Goal: Task Accomplishment & Management: Manage account settings

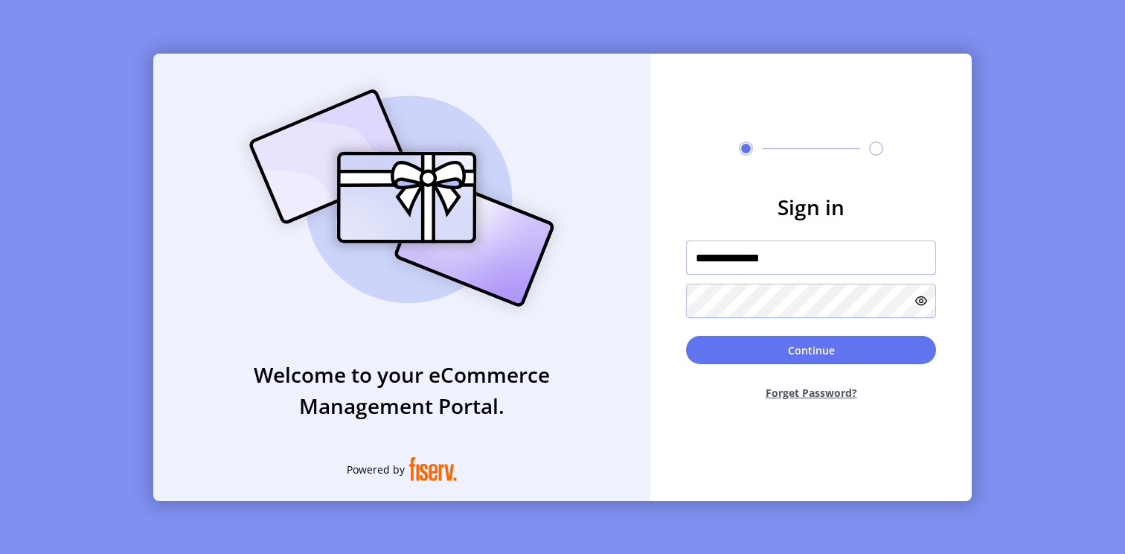
click at [734, 258] on input "**********" at bounding box center [811, 257] width 250 height 34
paste input "**"
type input "**********"
click at [920, 300] on icon at bounding box center [921, 301] width 12 height 12
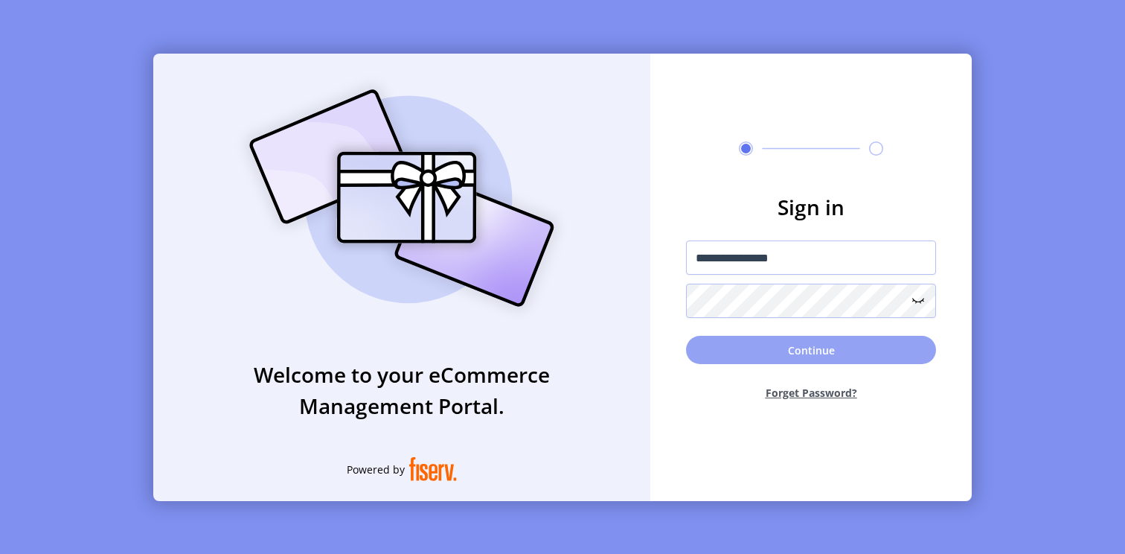
click at [839, 351] on button "Continue" at bounding box center [811, 350] width 250 height 28
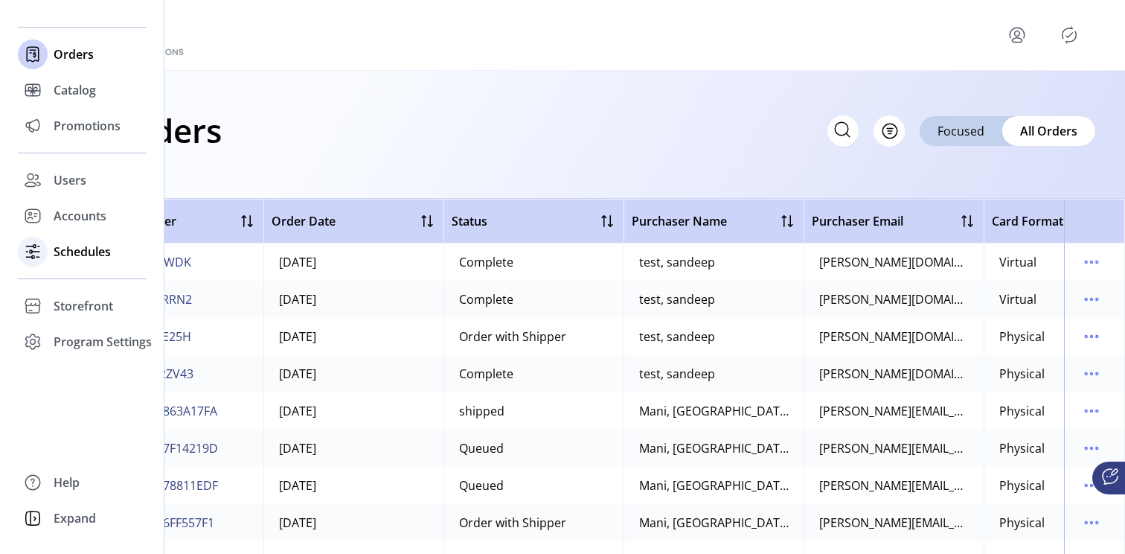
click at [82, 251] on span "Schedules" at bounding box center [82, 252] width 57 height 18
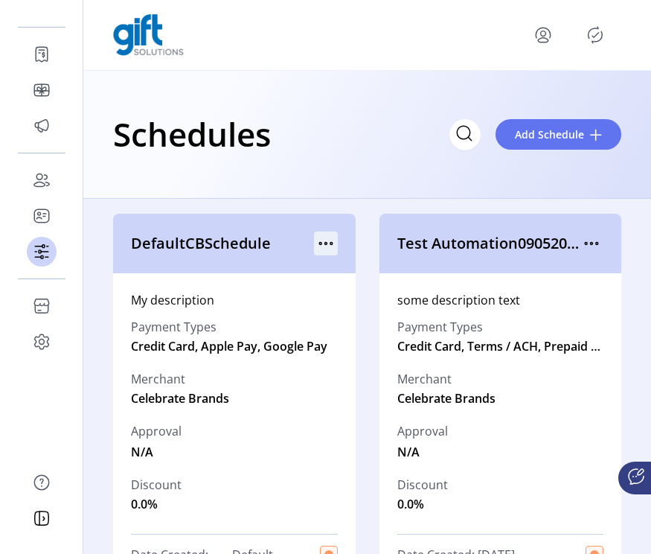
click at [321, 239] on icon "menu" at bounding box center [326, 243] width 24 height 24
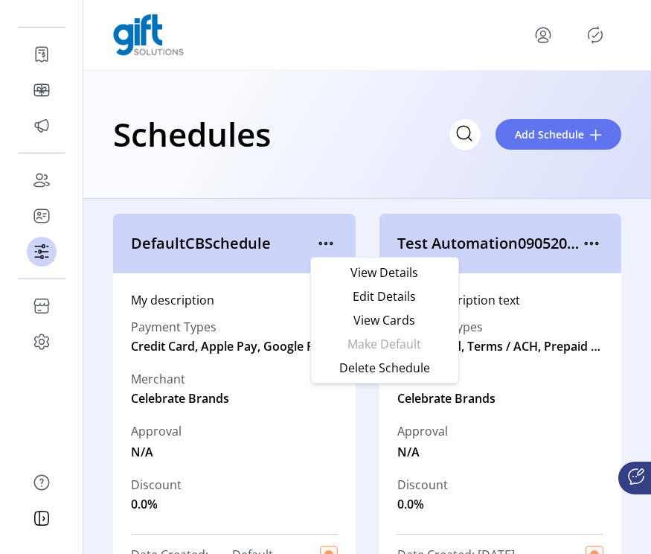
click at [312, 144] on div "Schedules Add Schedule" at bounding box center [367, 134] width 508 height 52
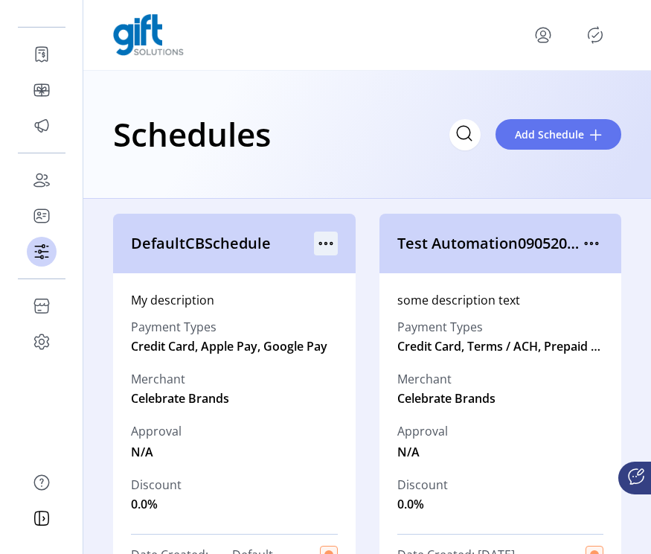
click at [321, 247] on icon "menu" at bounding box center [326, 243] width 24 height 24
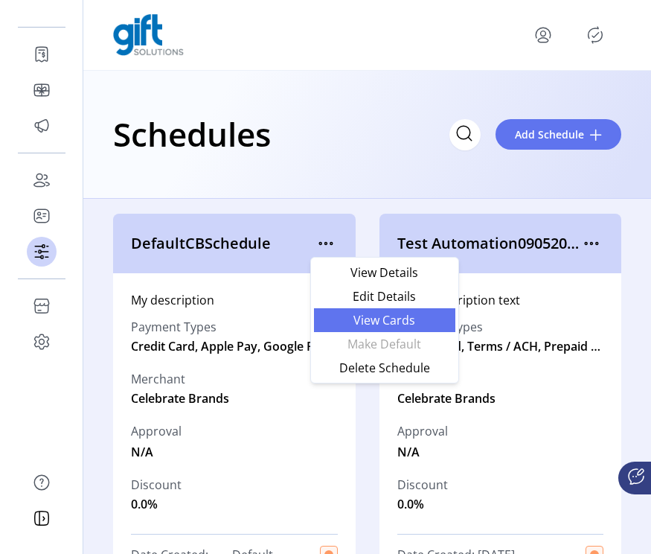
click at [347, 321] on span "View Cards" at bounding box center [384, 320] width 123 height 12
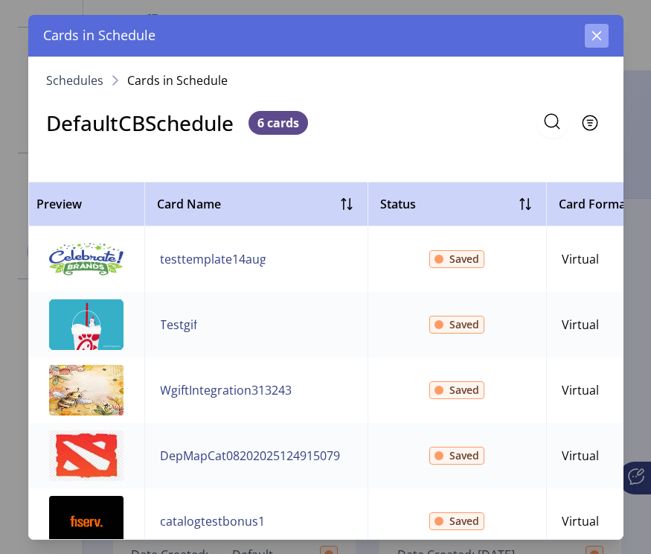
click at [594, 42] on button "button" at bounding box center [597, 36] width 24 height 24
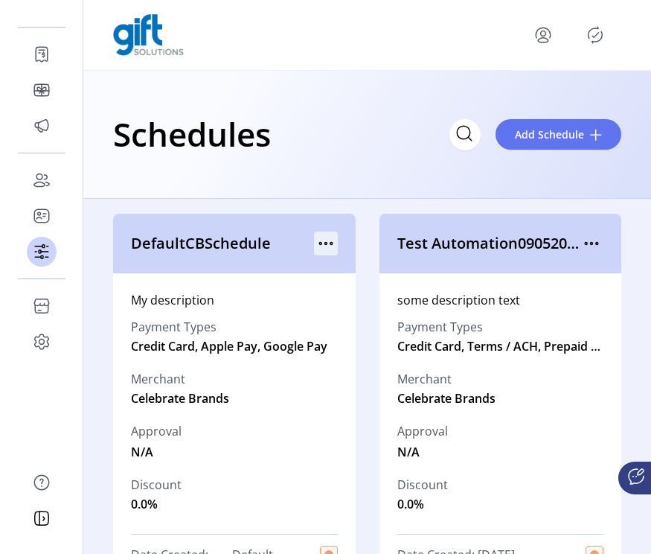
click at [322, 241] on icon "menu" at bounding box center [326, 243] width 24 height 24
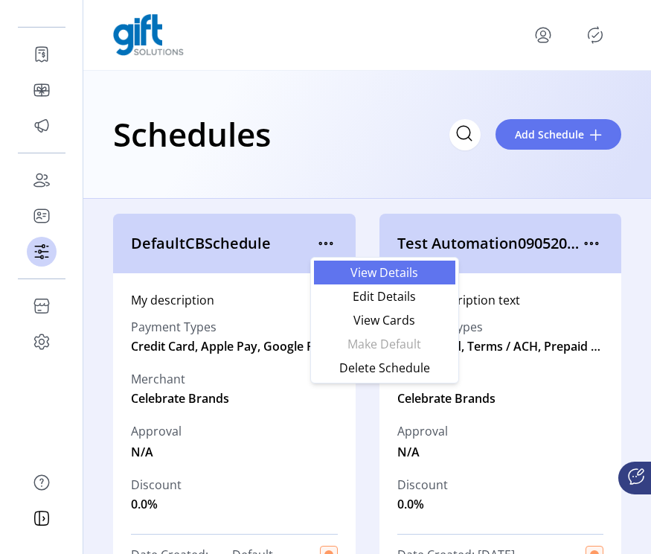
click at [368, 281] on link "View Details" at bounding box center [384, 272] width 141 height 24
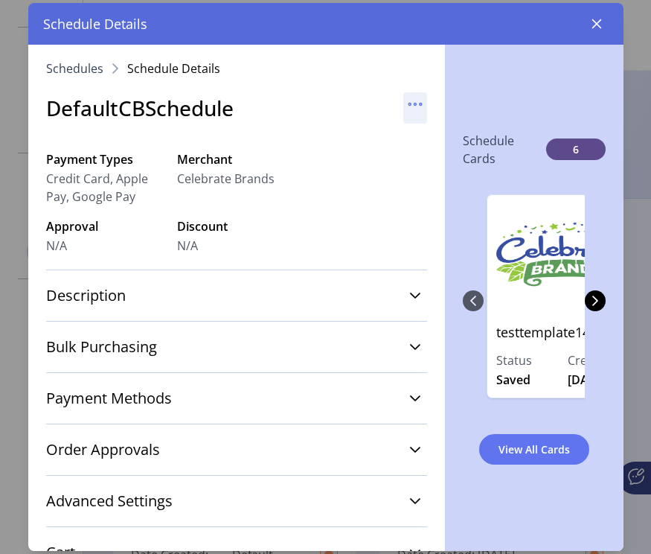
click at [408, 104] on icon "button" at bounding box center [409, 104] width 2 height 2
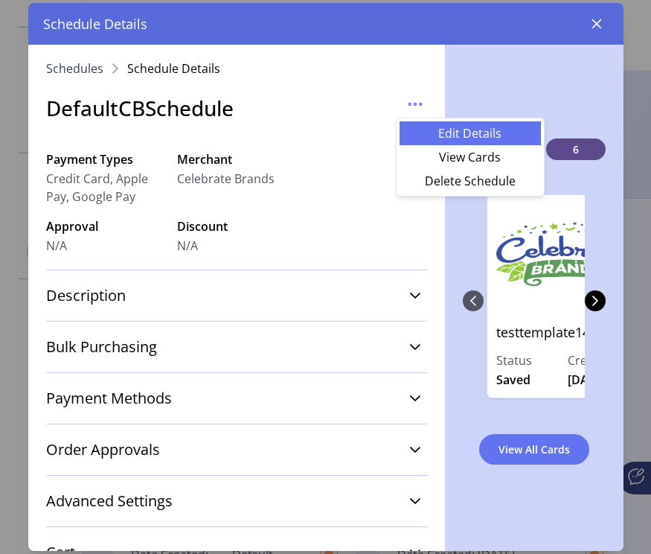
click at [420, 133] on span "Edit Details" at bounding box center [469, 133] width 123 height 12
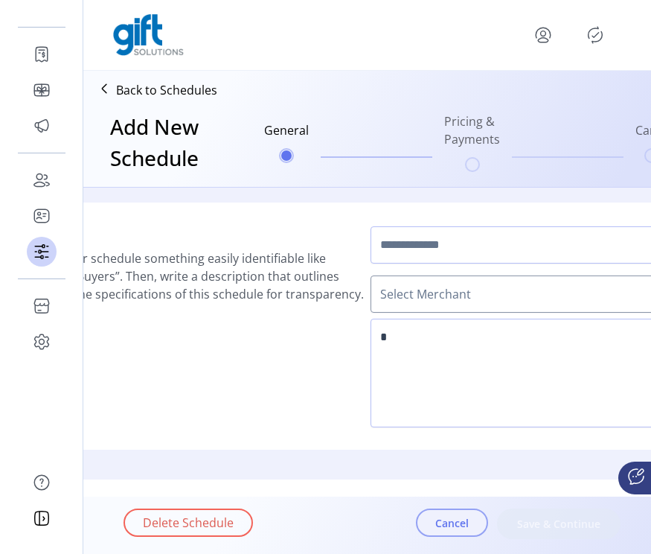
click at [441, 525] on span "Cancel" at bounding box center [451, 523] width 33 height 16
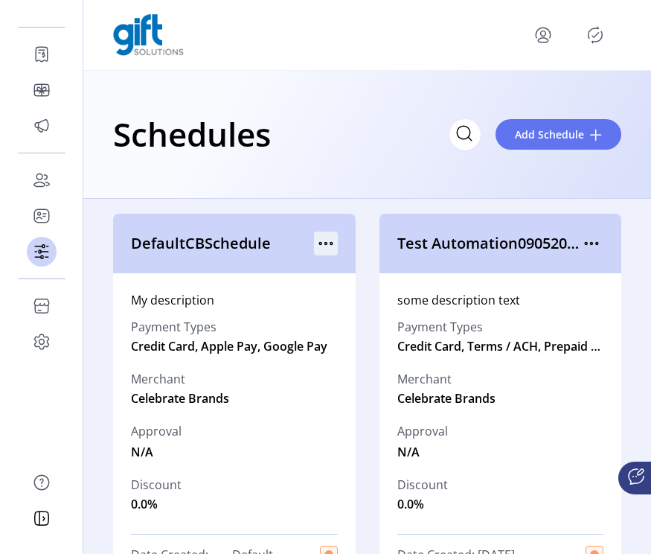
click at [330, 239] on icon "menu" at bounding box center [326, 243] width 24 height 24
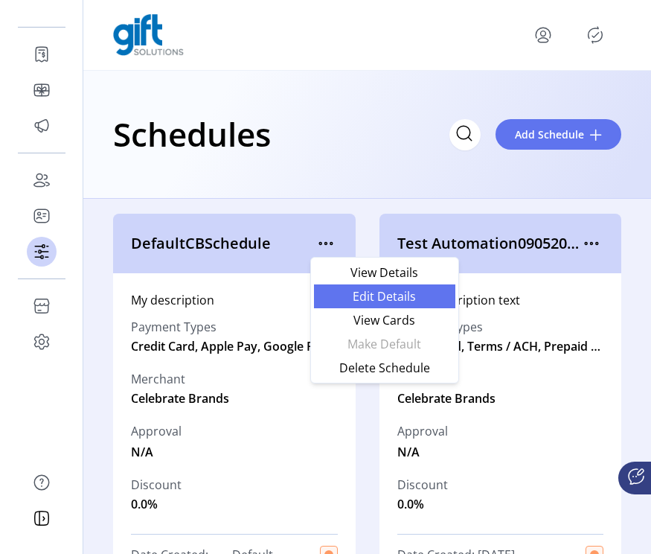
click at [348, 292] on span "Edit Details" at bounding box center [384, 296] width 123 height 12
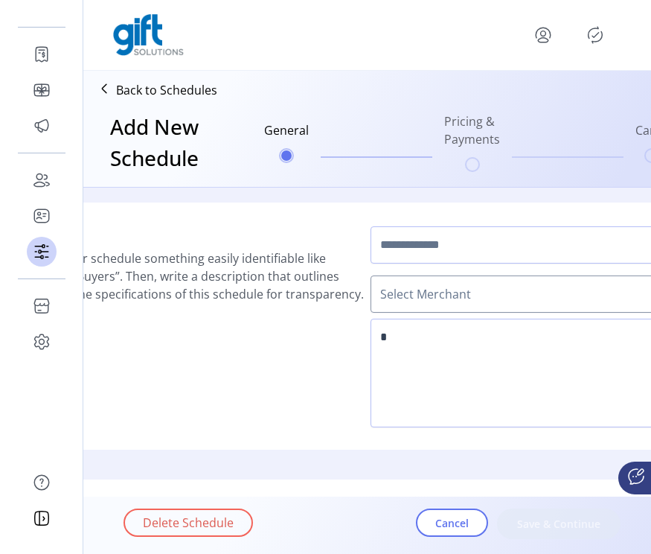
type input "**********"
type textarea "**********"
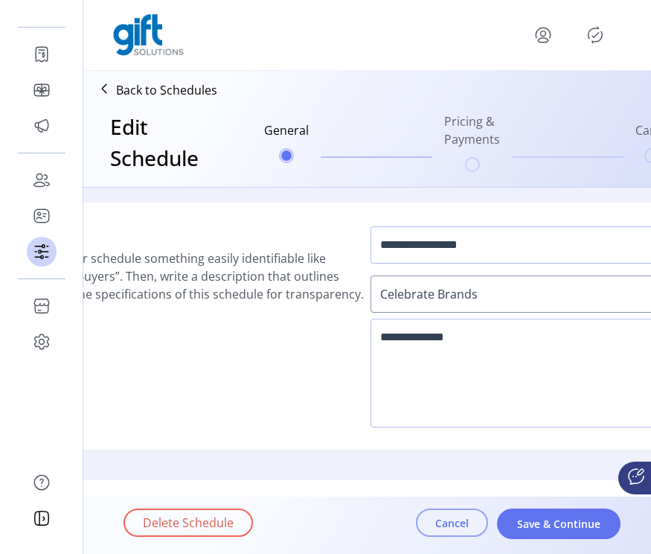
click at [434, 525] on button "Cancel" at bounding box center [452, 522] width 72 height 28
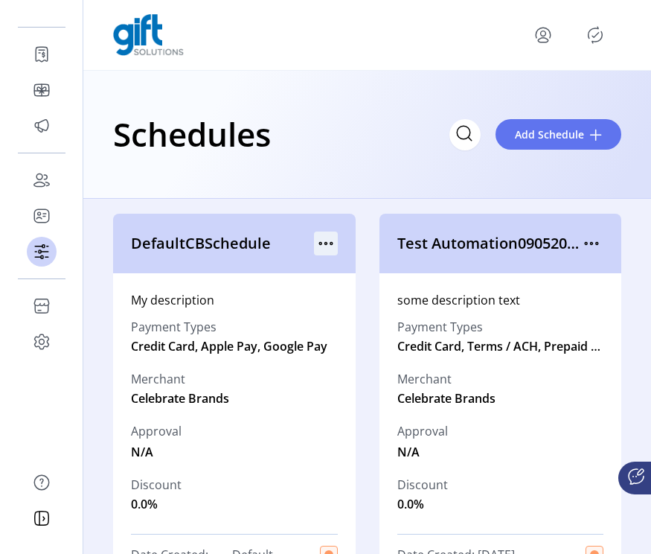
click at [327, 245] on icon "menu" at bounding box center [326, 243] width 24 height 24
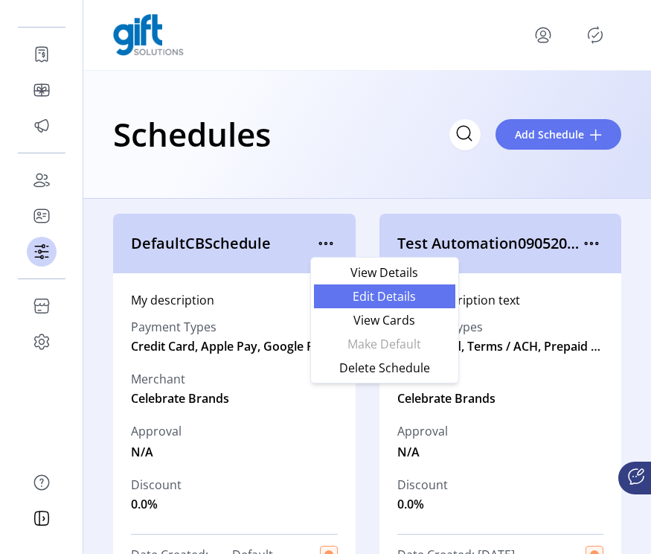
click at [362, 295] on span "Edit Details" at bounding box center [384, 296] width 123 height 12
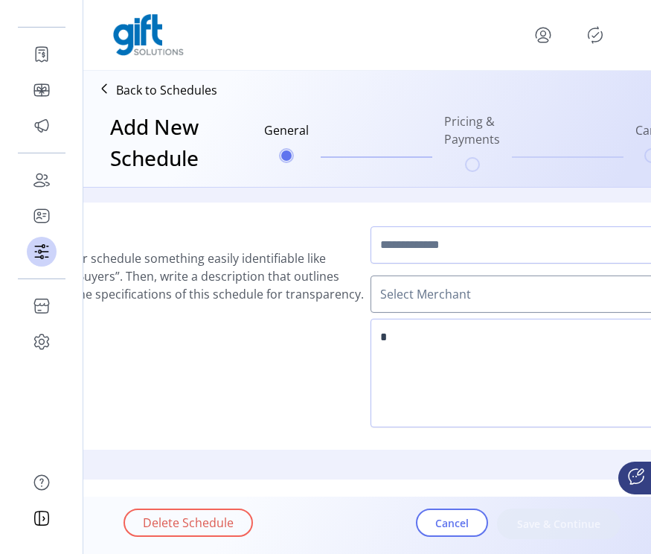
type input "**********"
type textarea "**********"
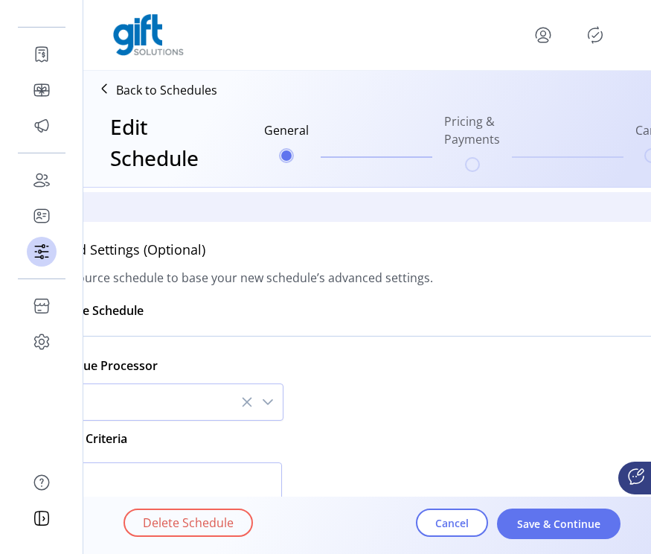
scroll to position [653, 0]
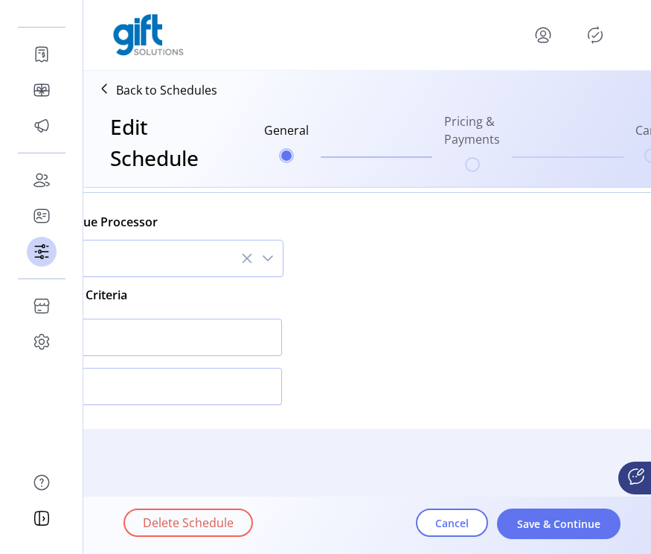
click at [531, 539] on div "Delete Schedule Cancel Save & Continue" at bounding box center [408, 524] width 571 height 51
click at [531, 529] on span "Save & Continue" at bounding box center [558, 524] width 85 height 16
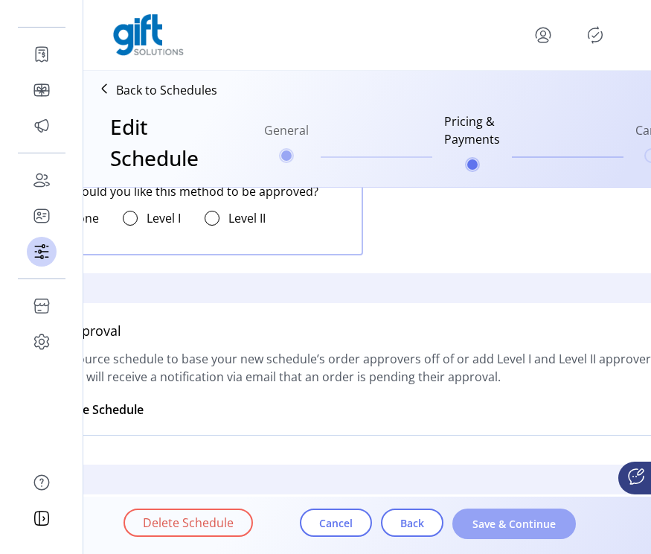
click at [536, 528] on span "Save & Continue" at bounding box center [514, 524] width 85 height 16
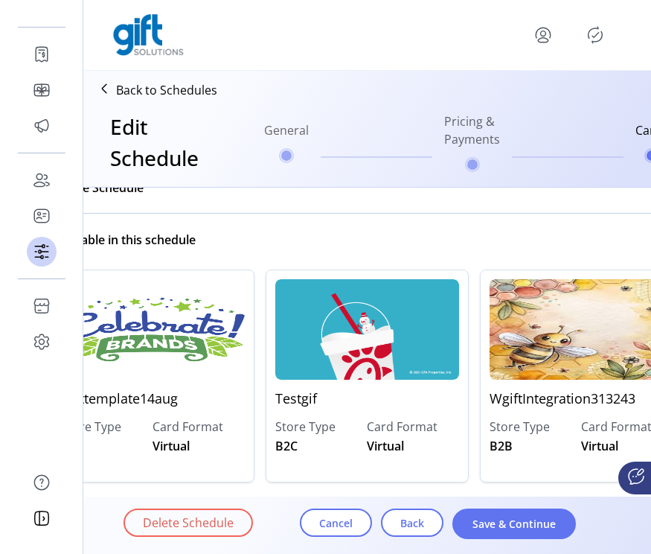
scroll to position [87, 0]
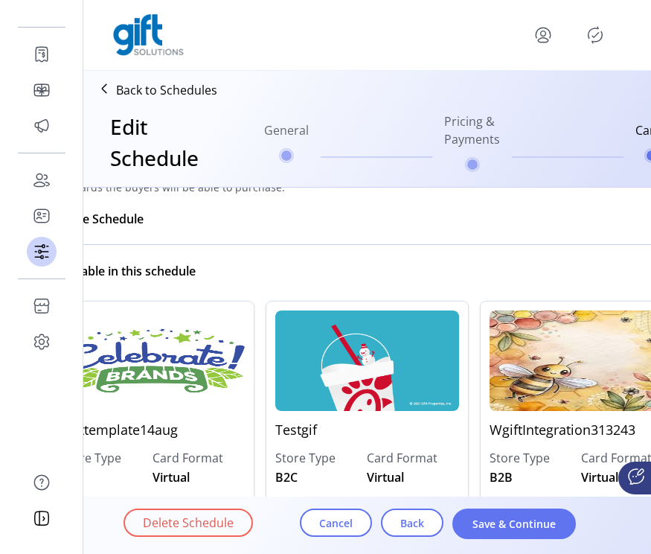
click at [102, 86] on icon at bounding box center [104, 89] width 24 height 24
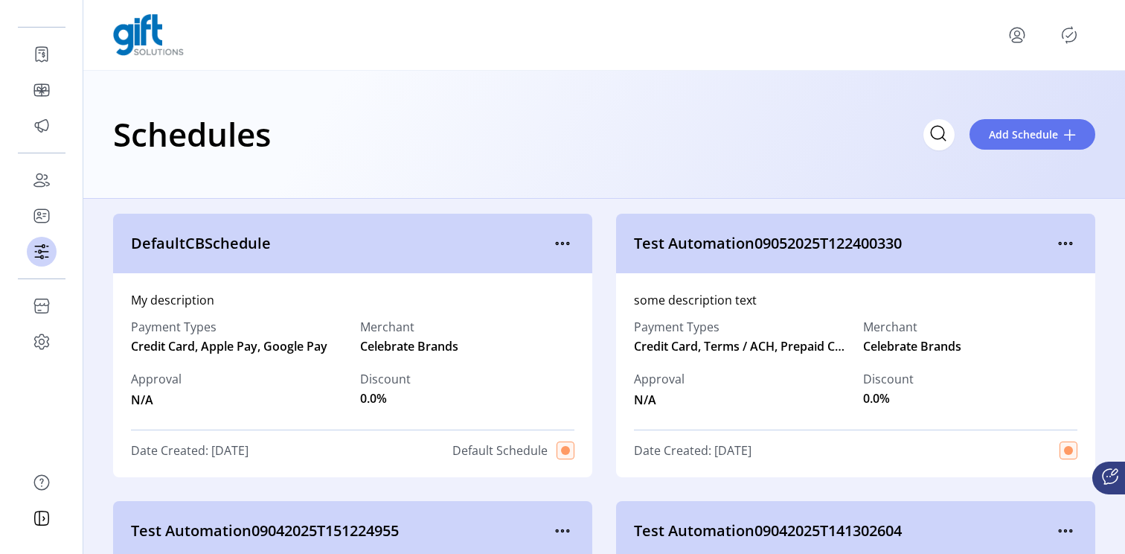
click at [1013, 28] on icon "menu" at bounding box center [1017, 35] width 24 height 24
click at [995, 102] on link "Sign Out" at bounding box center [963, 94] width 129 height 24
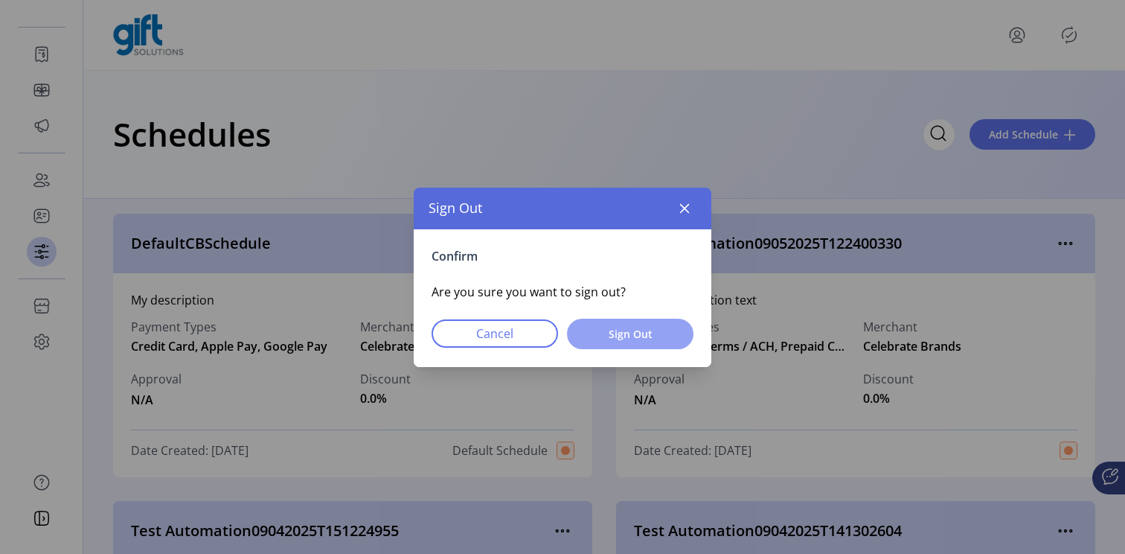
click at [664, 324] on button "Sign Out" at bounding box center [630, 333] width 126 height 31
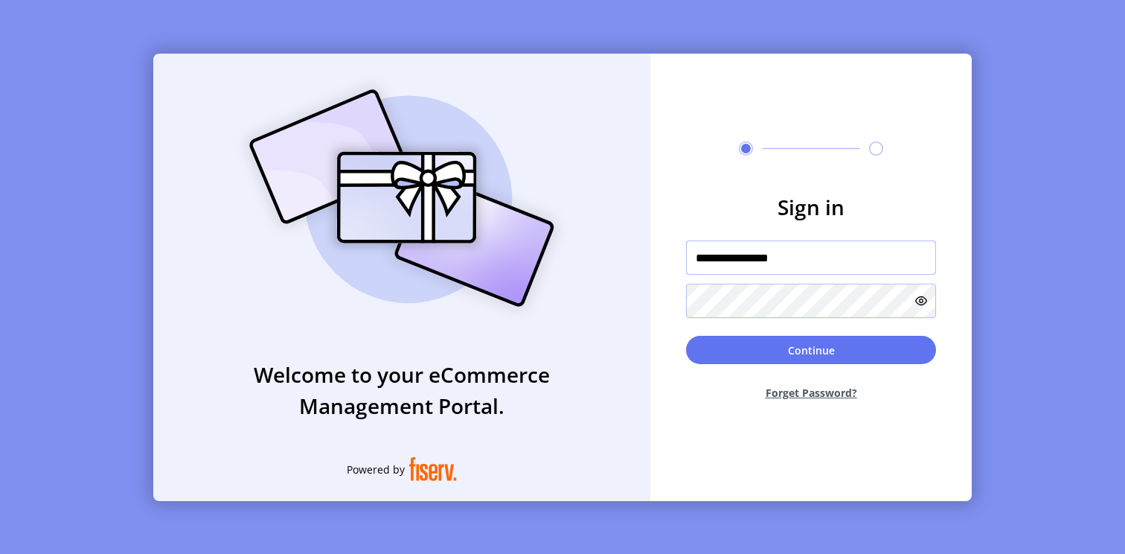
click at [735, 255] on input "**********" at bounding box center [811, 257] width 250 height 34
paste input "*"
type input "**********"
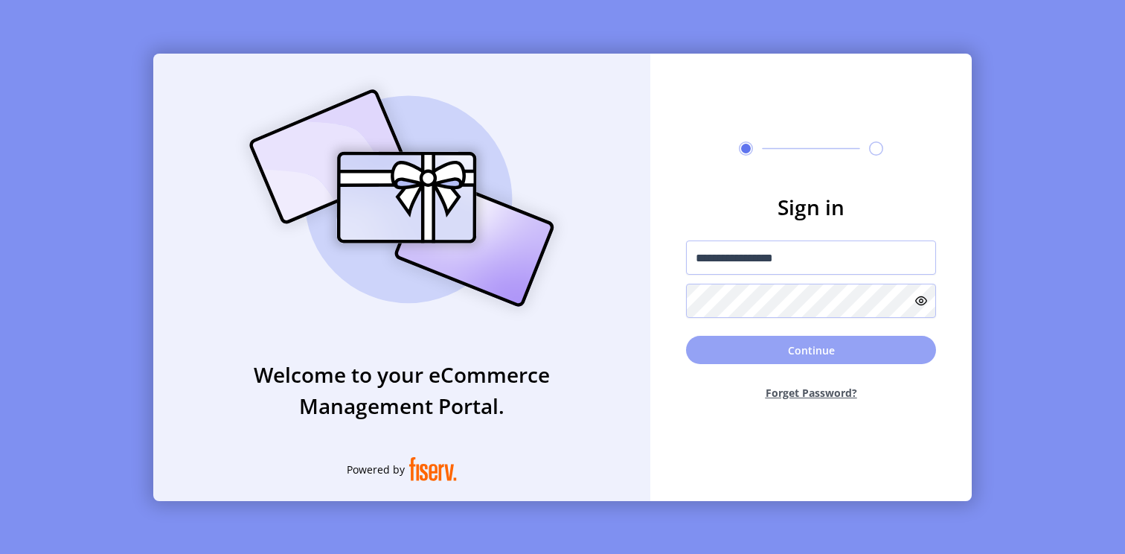
click at [792, 345] on button "Continue" at bounding box center [811, 350] width 250 height 28
click at [793, 349] on button "Continue" at bounding box center [811, 350] width 250 height 28
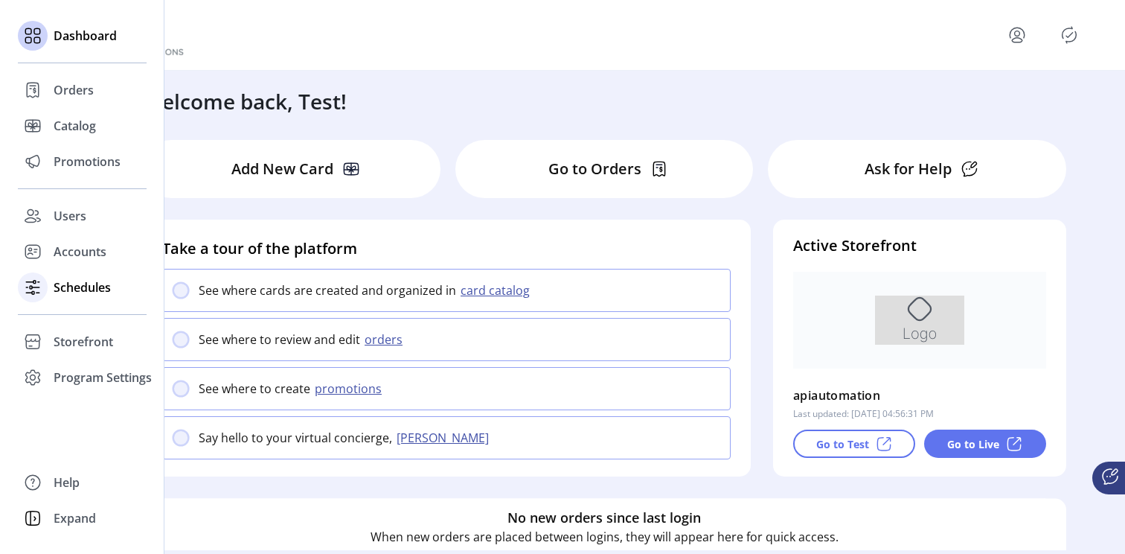
click at [92, 291] on span "Schedules" at bounding box center [82, 287] width 57 height 18
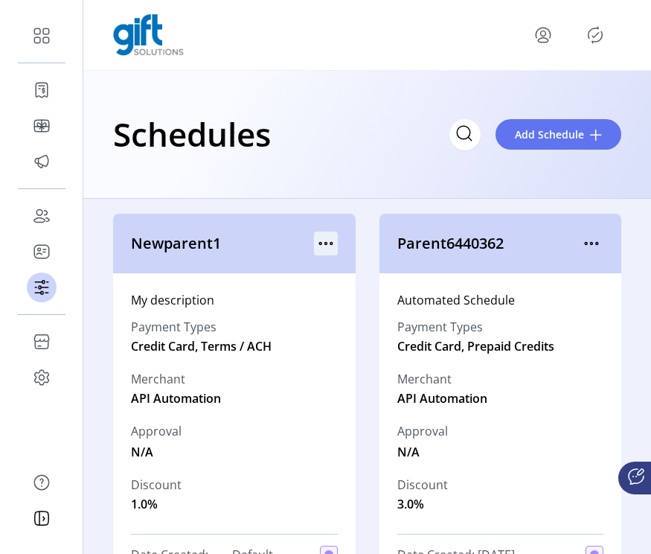
click at [331, 240] on icon "menu" at bounding box center [326, 243] width 24 height 24
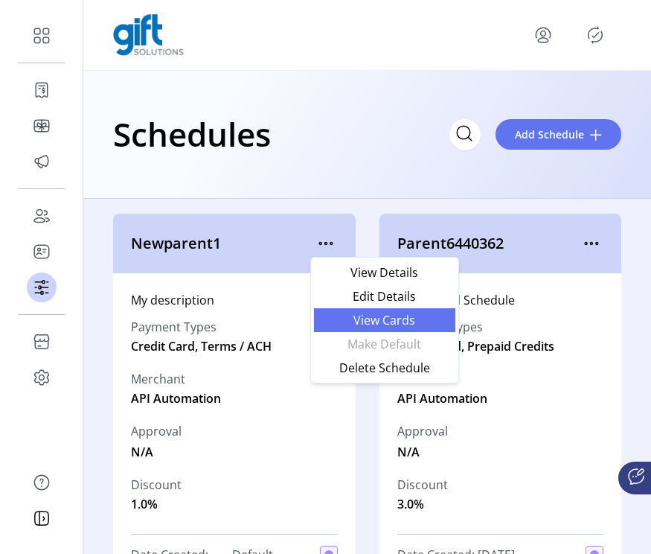
click at [356, 321] on span "View Cards" at bounding box center [384, 320] width 123 height 12
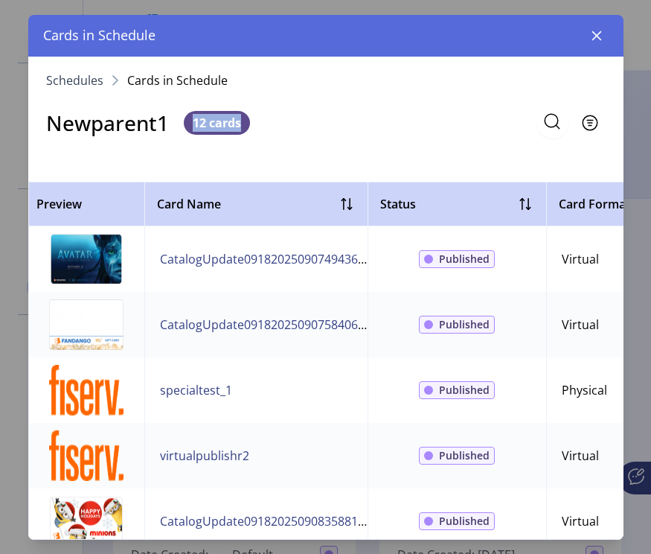
drag, startPoint x: 193, startPoint y: 122, endPoint x: 270, endPoint y: 122, distance: 77.4
click at [271, 122] on div "Newparent1 12 cards Filter" at bounding box center [325, 121] width 595 height 34
click at [594, 37] on icon "button" at bounding box center [596, 36] width 10 height 10
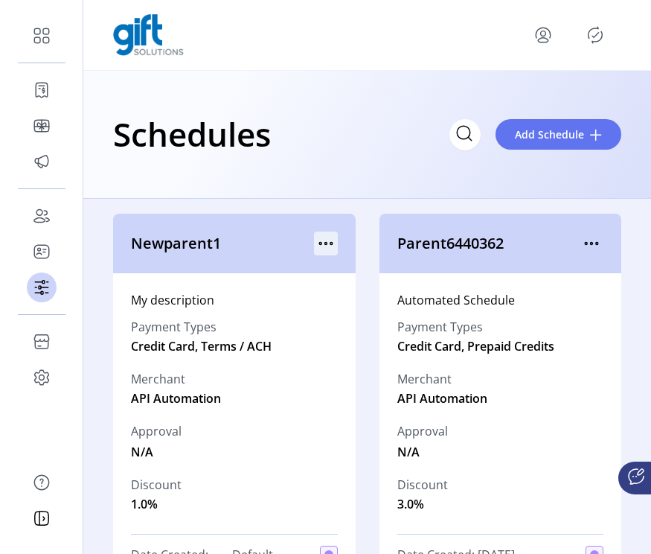
click at [325, 239] on icon "menu" at bounding box center [326, 243] width 24 height 24
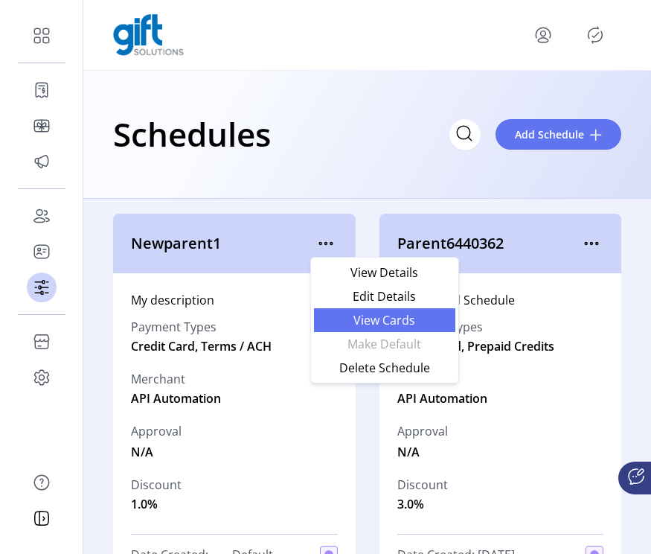
click at [363, 322] on span "View Cards" at bounding box center [384, 320] width 123 height 12
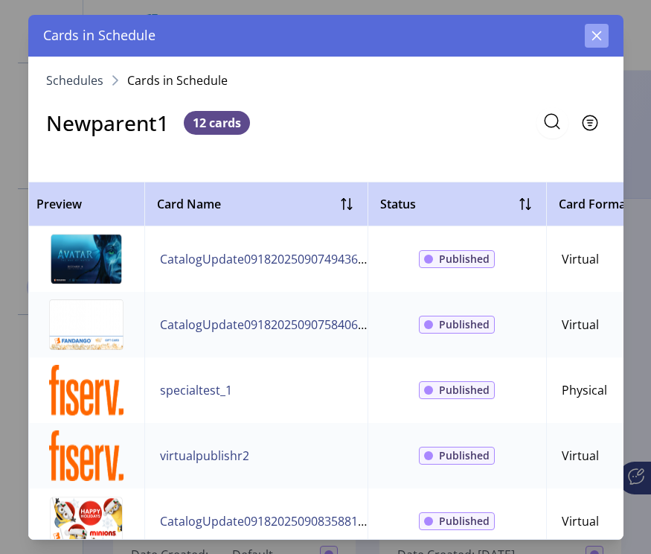
click at [597, 37] on icon "button" at bounding box center [596, 36] width 10 height 10
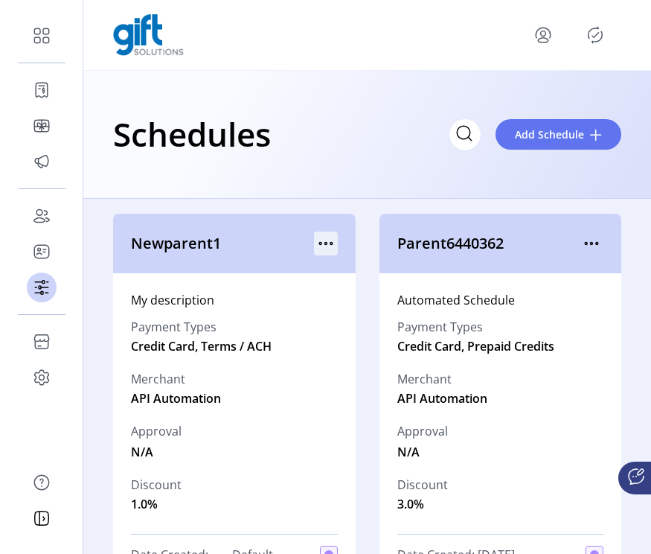
click at [318, 250] on icon "menu" at bounding box center [326, 243] width 24 height 24
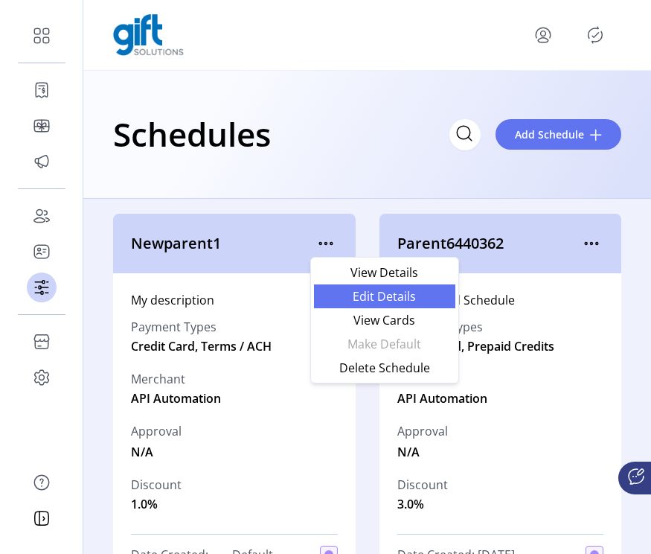
click at [365, 302] on span "Edit Details" at bounding box center [384, 296] width 123 height 12
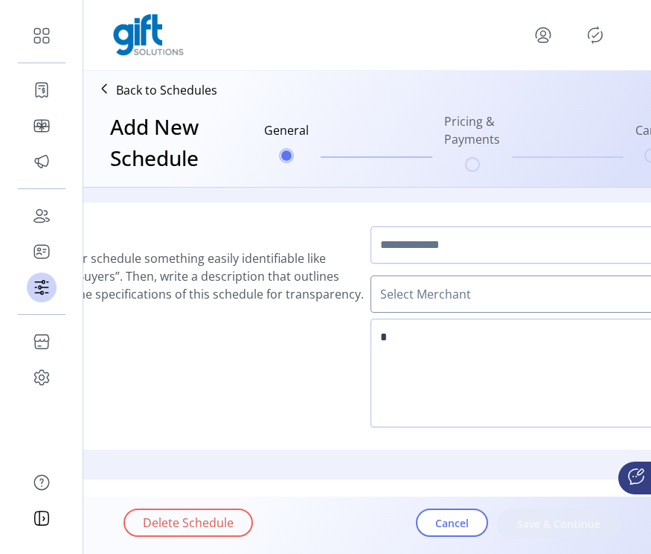
type input "**********"
type textarea "**********"
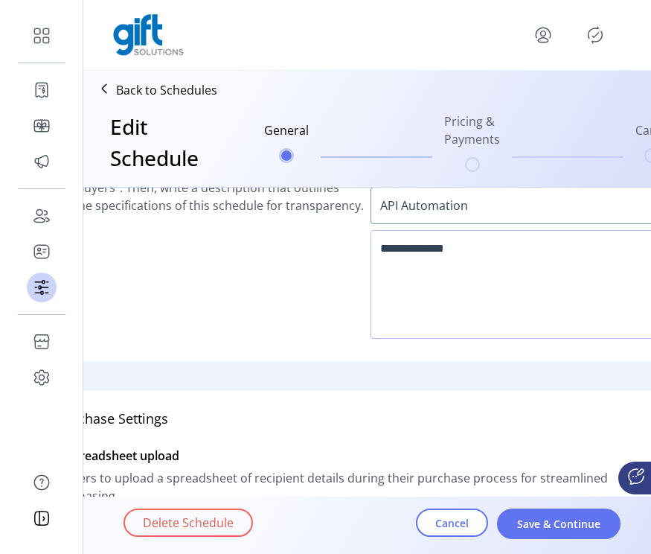
scroll to position [126, 0]
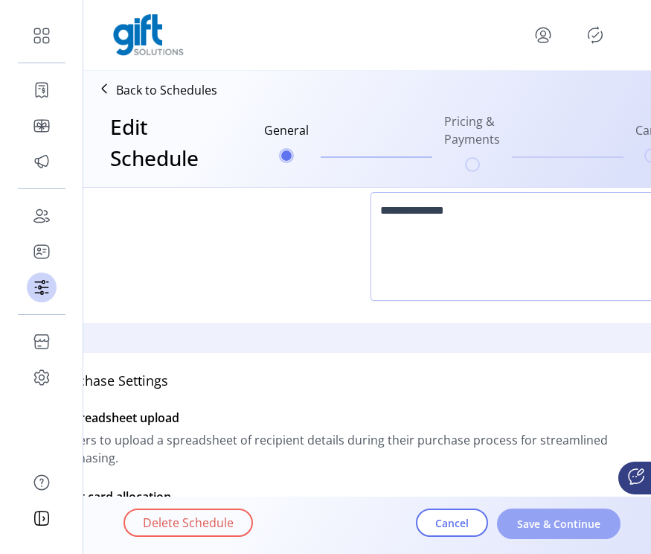
click at [562, 523] on span "Save & Continue" at bounding box center [558, 524] width 85 height 16
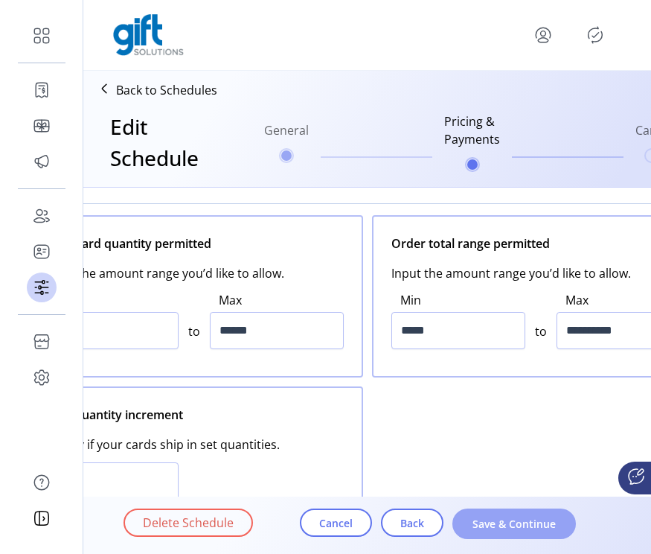
click at [534, 527] on span "Save & Continue" at bounding box center [514, 524] width 85 height 16
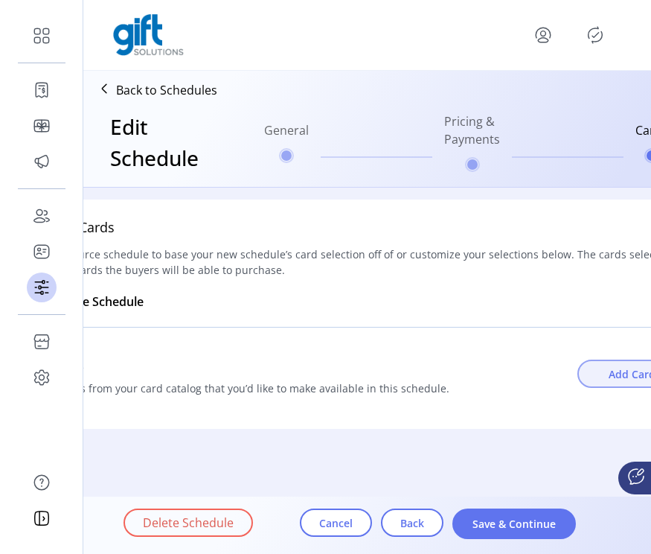
click at [608, 370] on button "Add Cards" at bounding box center [643, 373] width 132 height 28
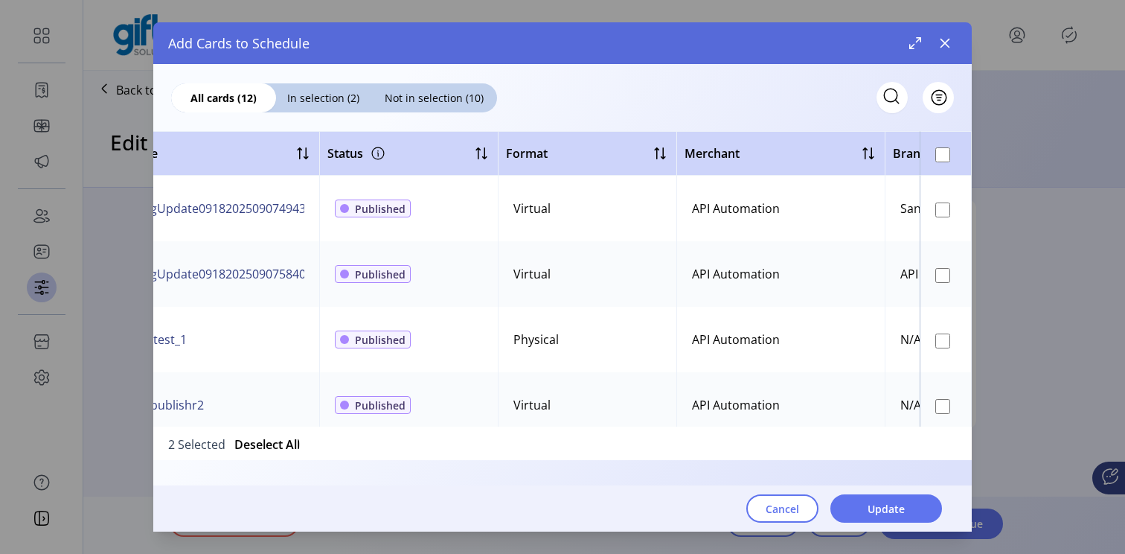
scroll to position [0, 0]
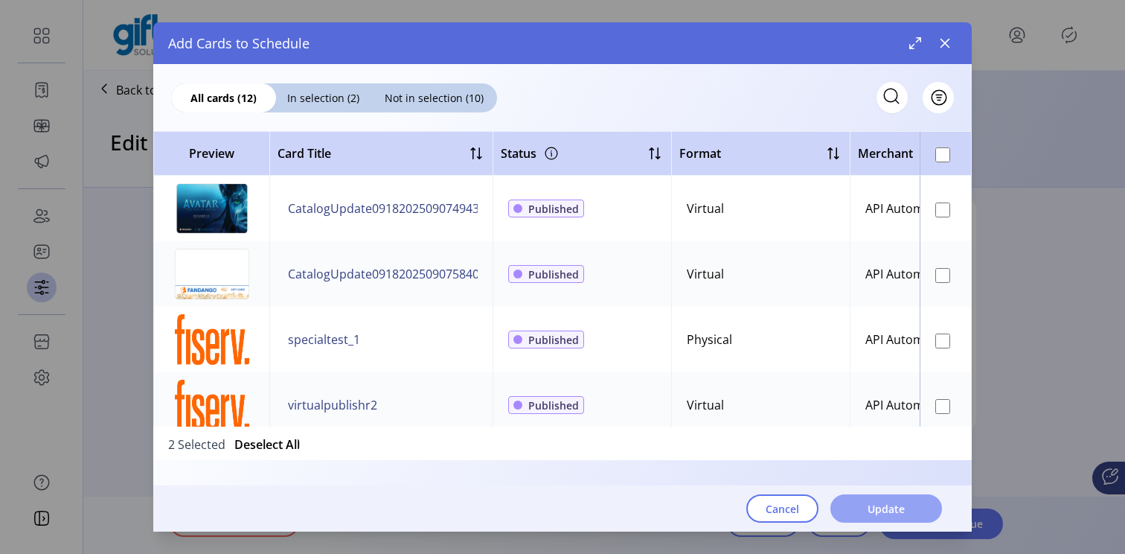
click at [886, 507] on span "Update" at bounding box center [885, 509] width 37 height 16
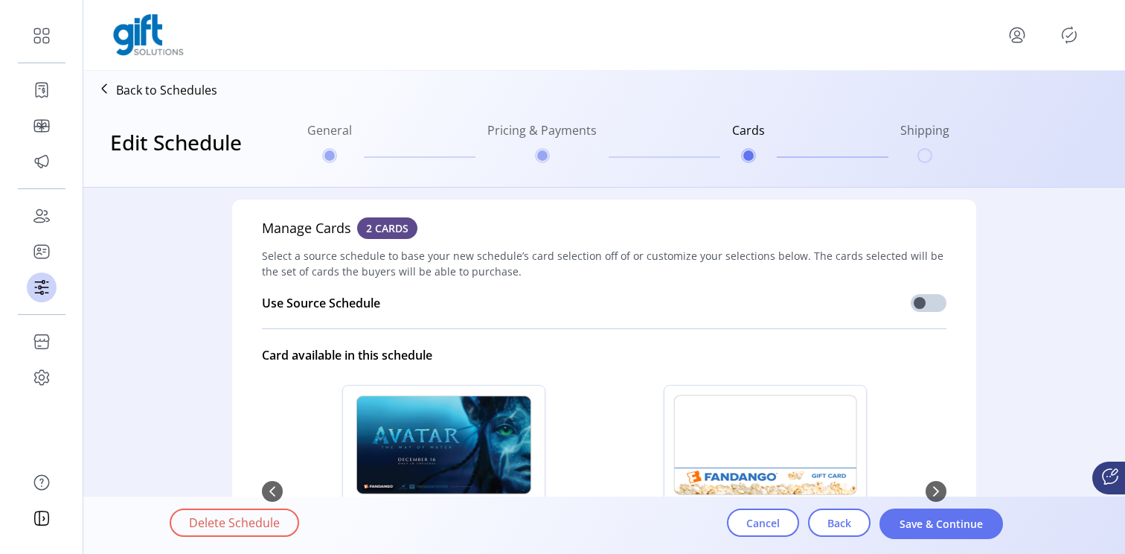
scroll to position [94, 0]
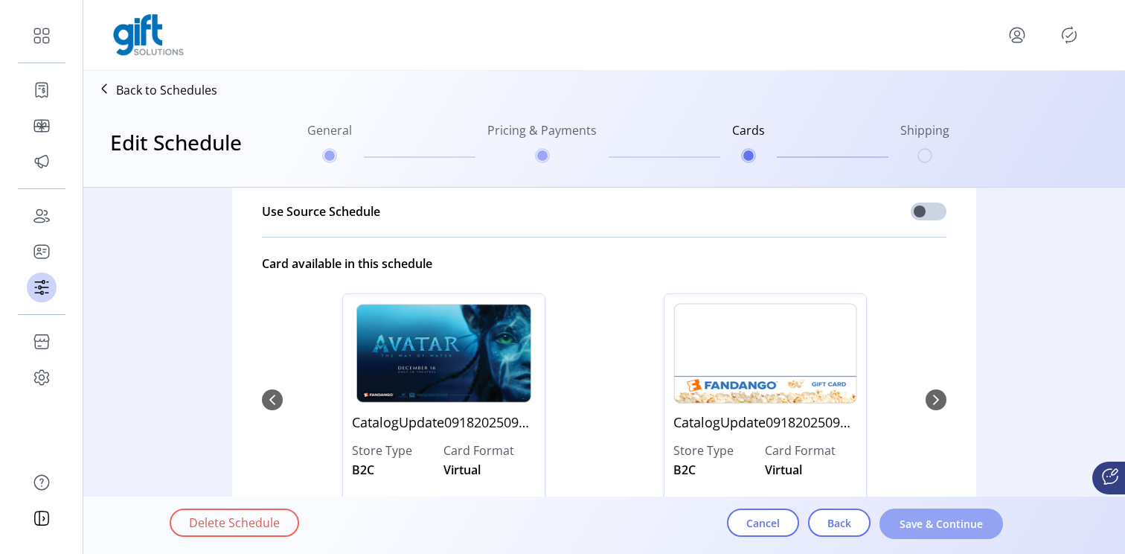
click at [917, 522] on span "Save & Continue" at bounding box center [941, 524] width 85 height 16
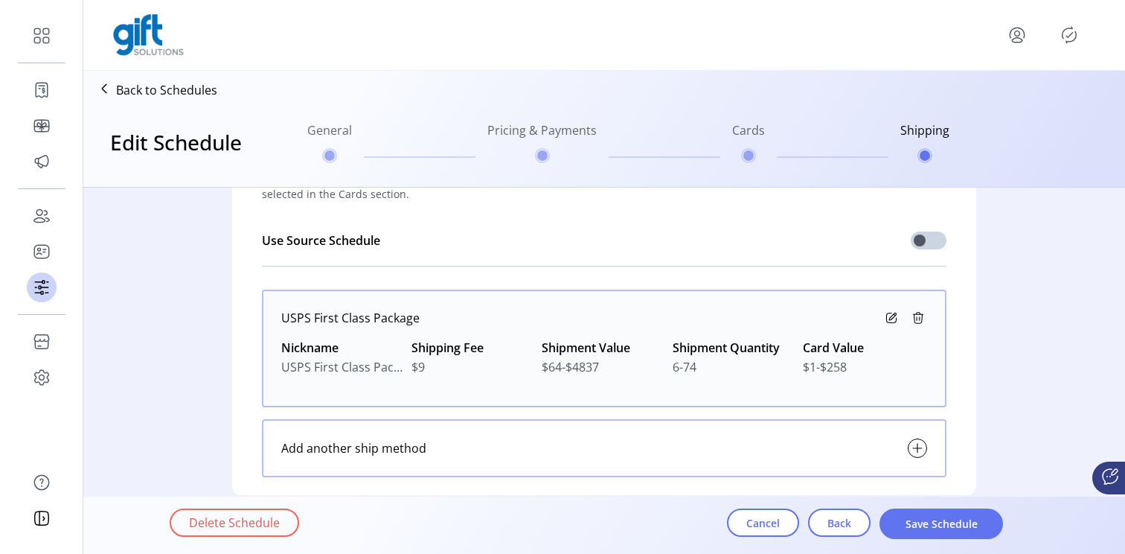
click at [917, 522] on span "Save Schedule" at bounding box center [941, 524] width 85 height 16
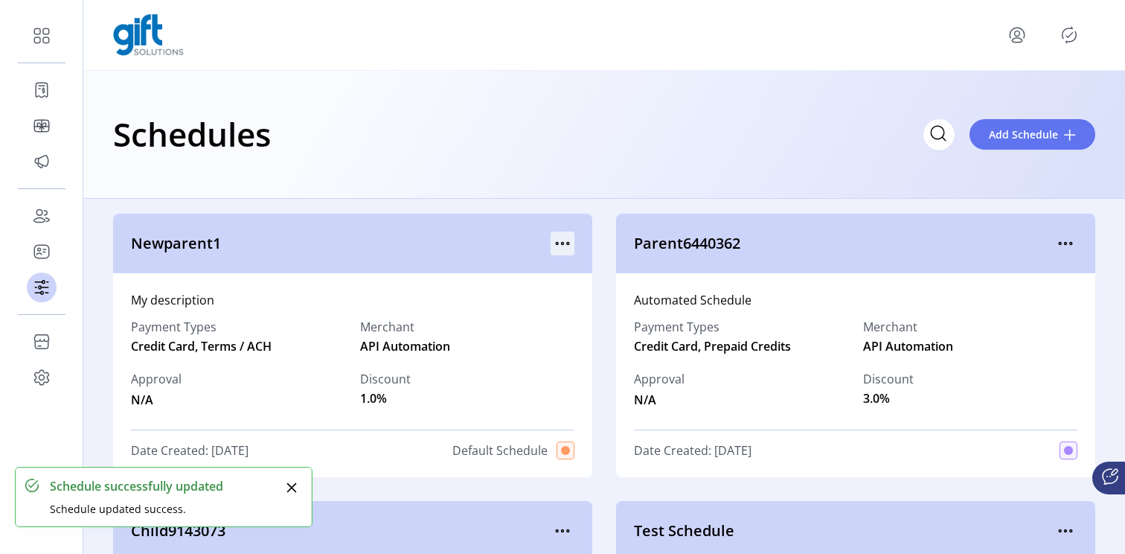
click at [562, 246] on icon "menu" at bounding box center [563, 243] width 24 height 24
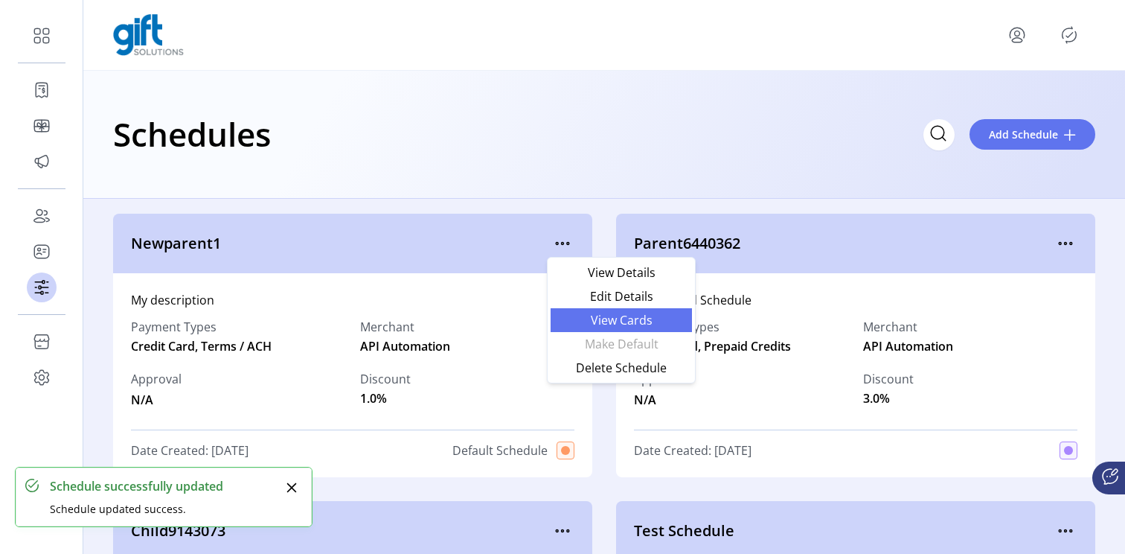
click at [607, 321] on span "View Cards" at bounding box center [620, 320] width 123 height 12
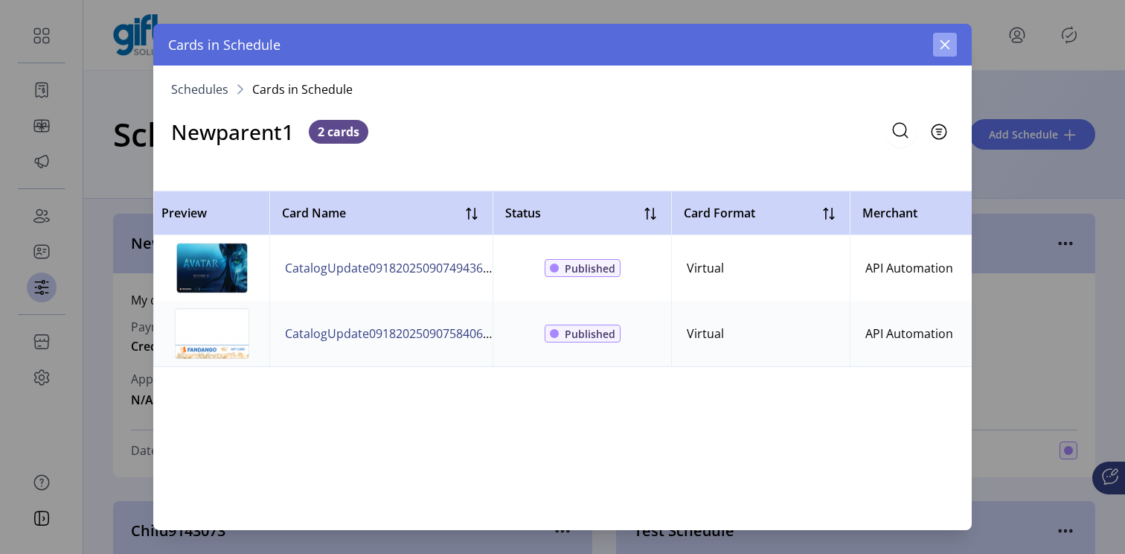
click at [936, 45] on button "button" at bounding box center [945, 45] width 24 height 24
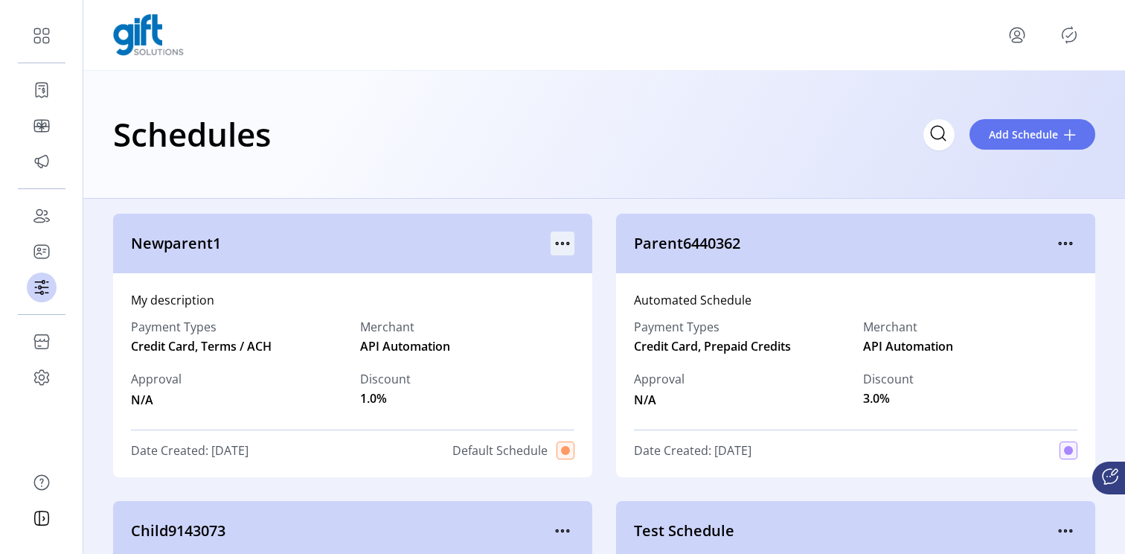
click at [559, 231] on icon "menu" at bounding box center [563, 243] width 24 height 24
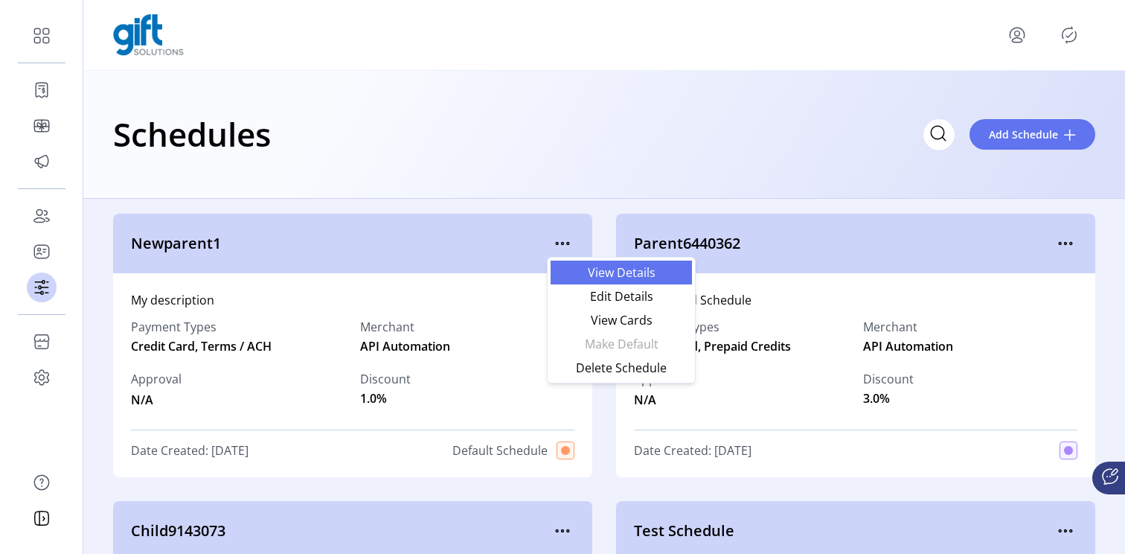
click at [609, 272] on span "View Details" at bounding box center [620, 272] width 123 height 12
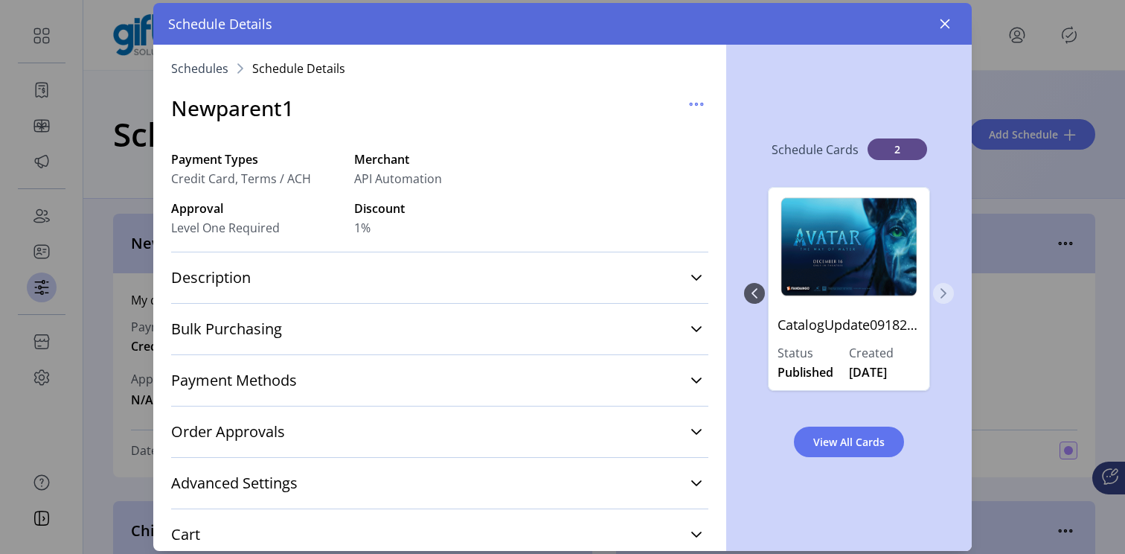
click at [943, 291] on icon "Next Page" at bounding box center [943, 293] width 12 height 12
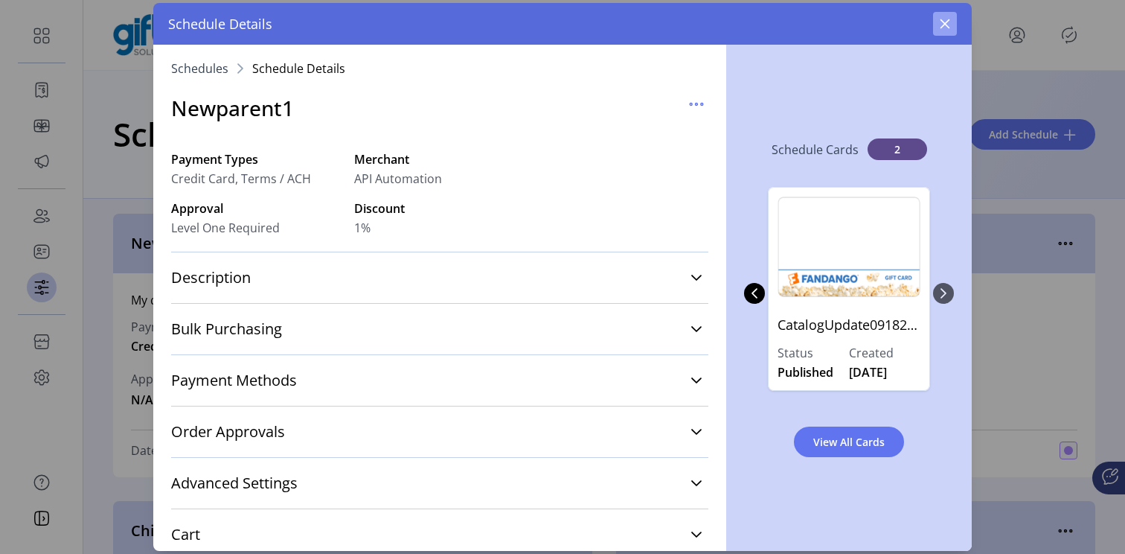
click at [947, 22] on icon "button" at bounding box center [945, 24] width 10 height 10
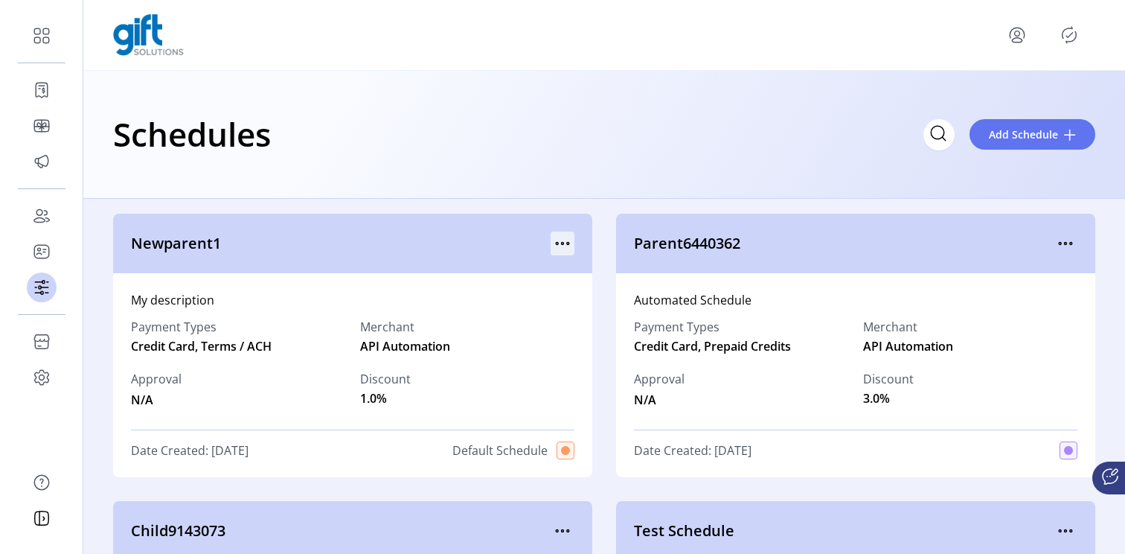
click at [554, 250] on icon "menu" at bounding box center [563, 243] width 24 height 24
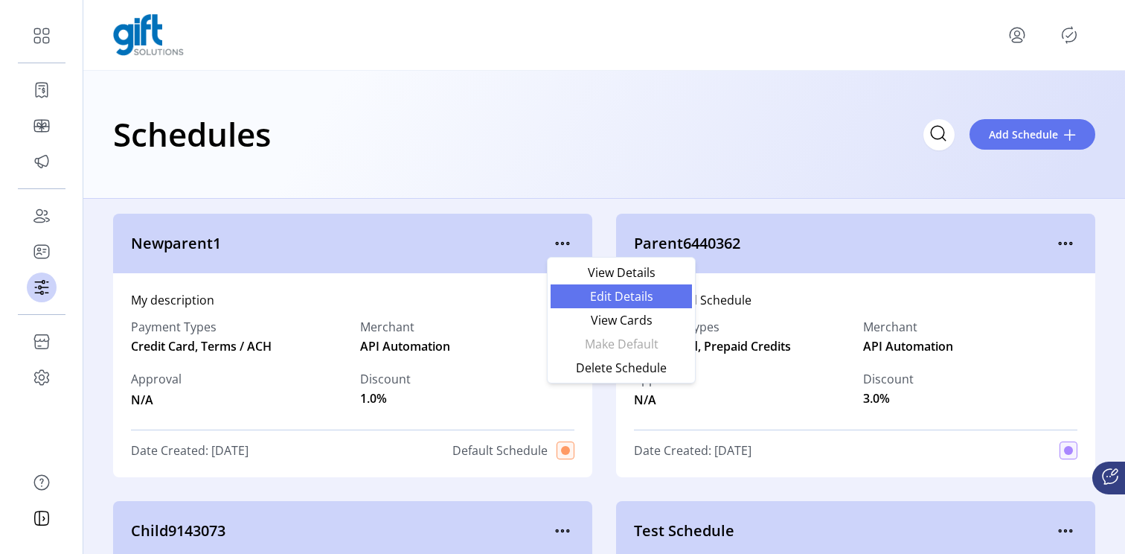
click at [589, 301] on span "Edit Details" at bounding box center [620, 296] width 123 height 12
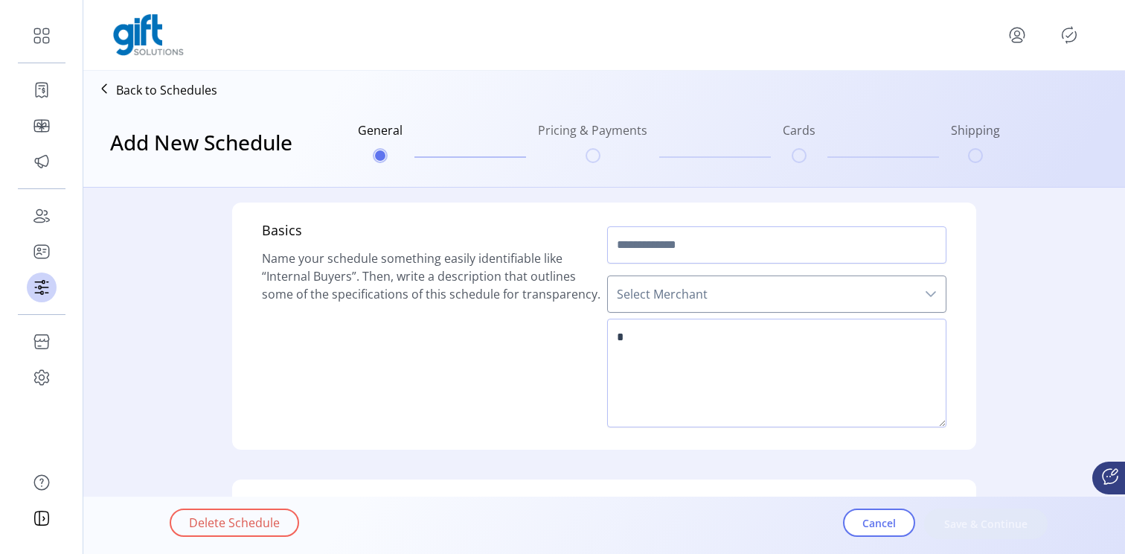
type input "**********"
type textarea "**********"
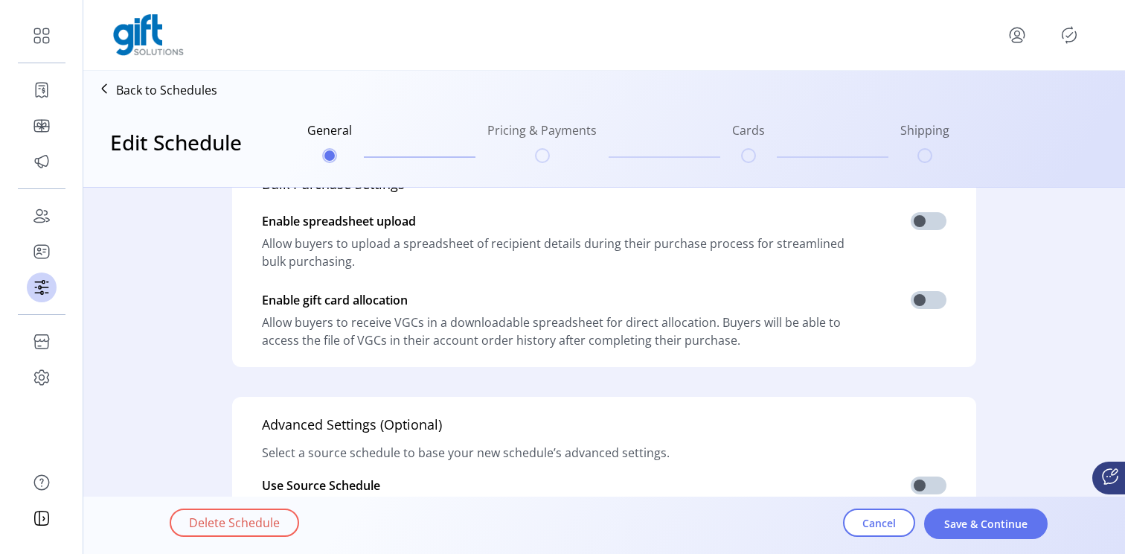
scroll to position [507, 0]
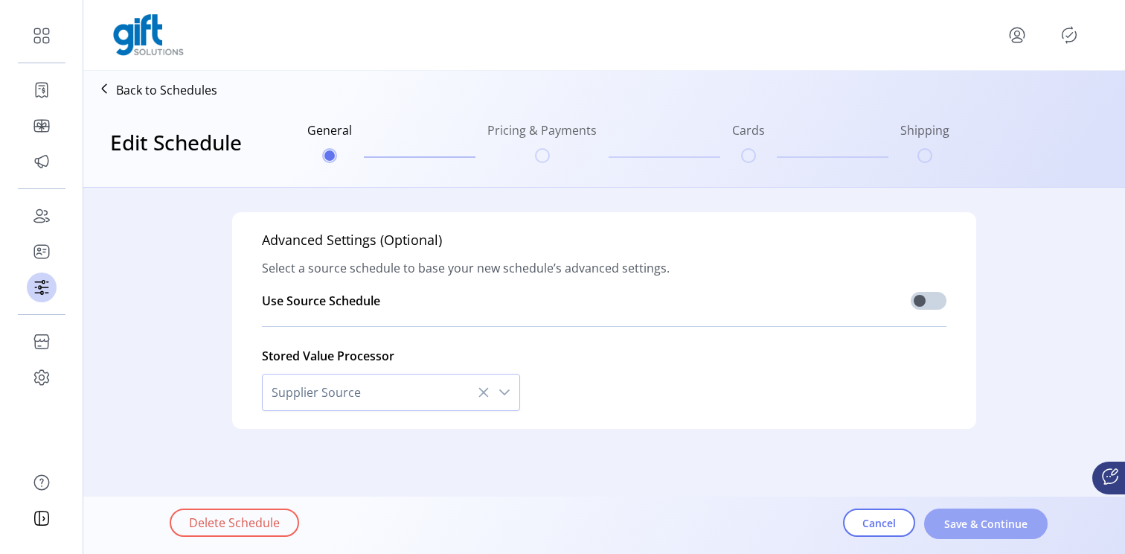
click at [939, 525] on button "Save & Continue" at bounding box center [985, 523] width 123 height 31
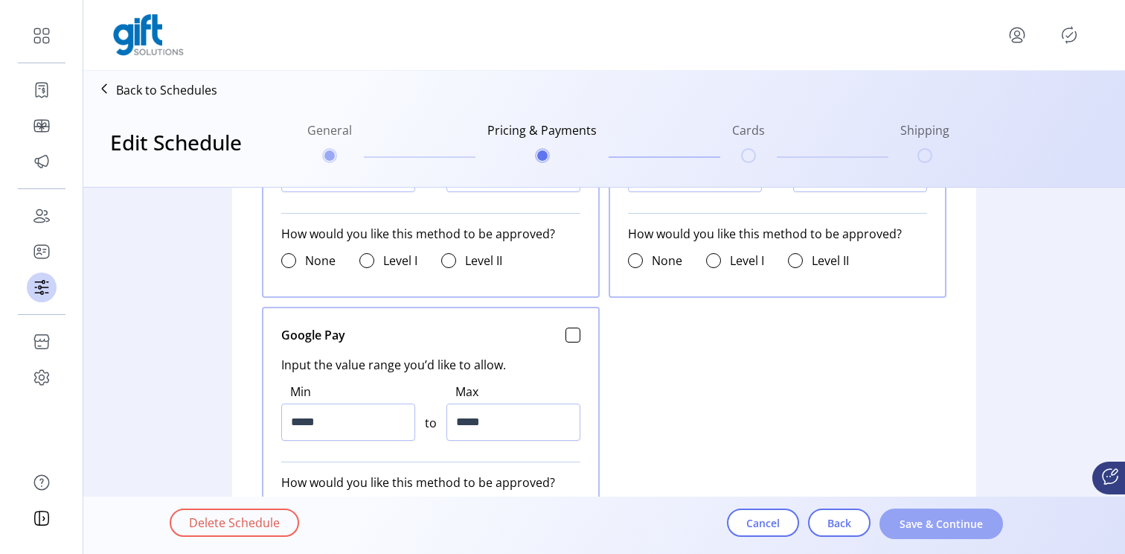
click at [911, 516] on span "Save & Continue" at bounding box center [941, 524] width 85 height 16
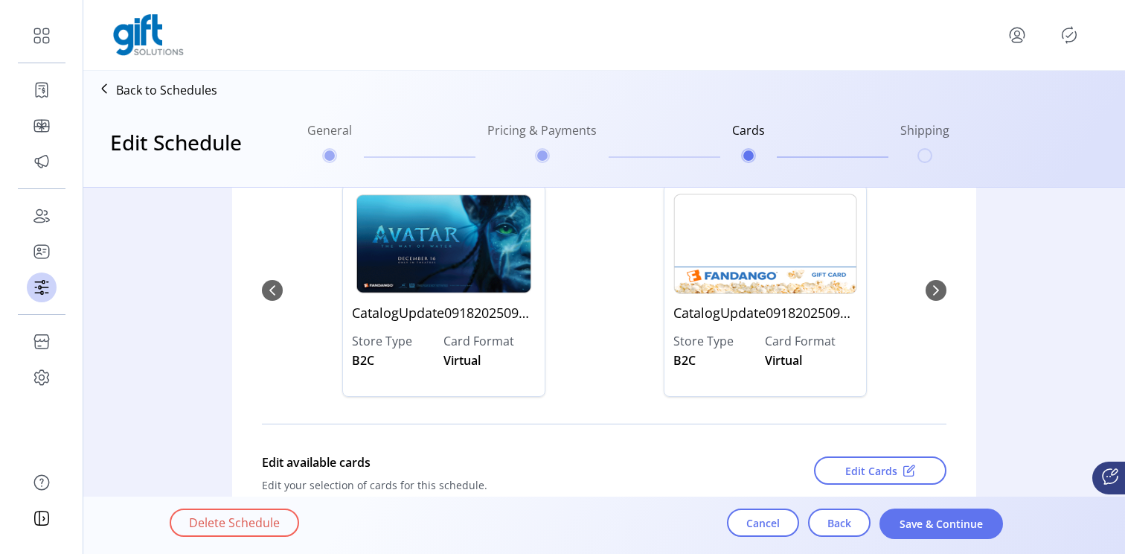
scroll to position [193, 0]
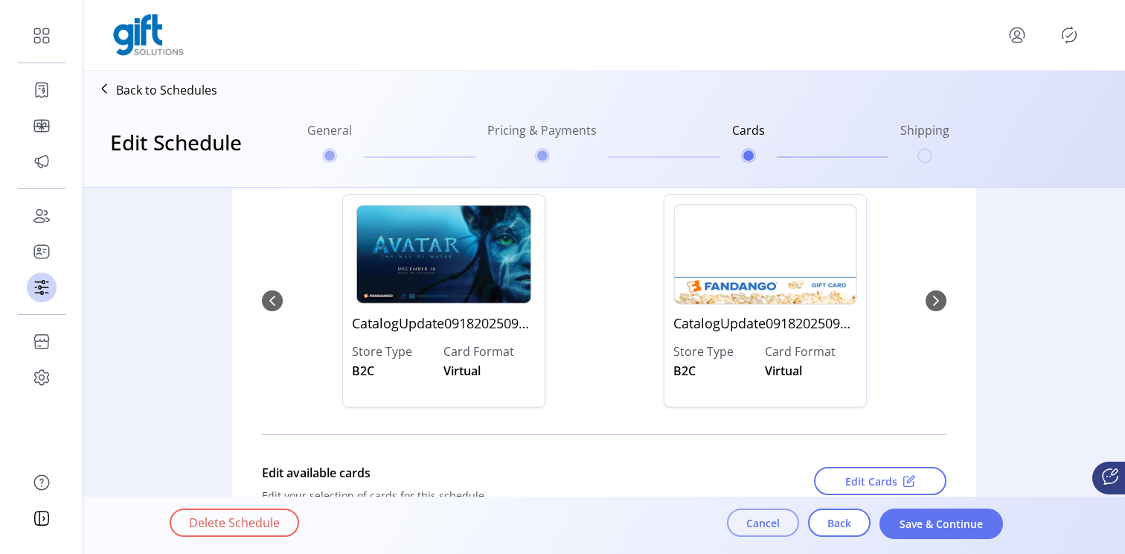
click at [757, 530] on span "Cancel" at bounding box center [762, 523] width 33 height 16
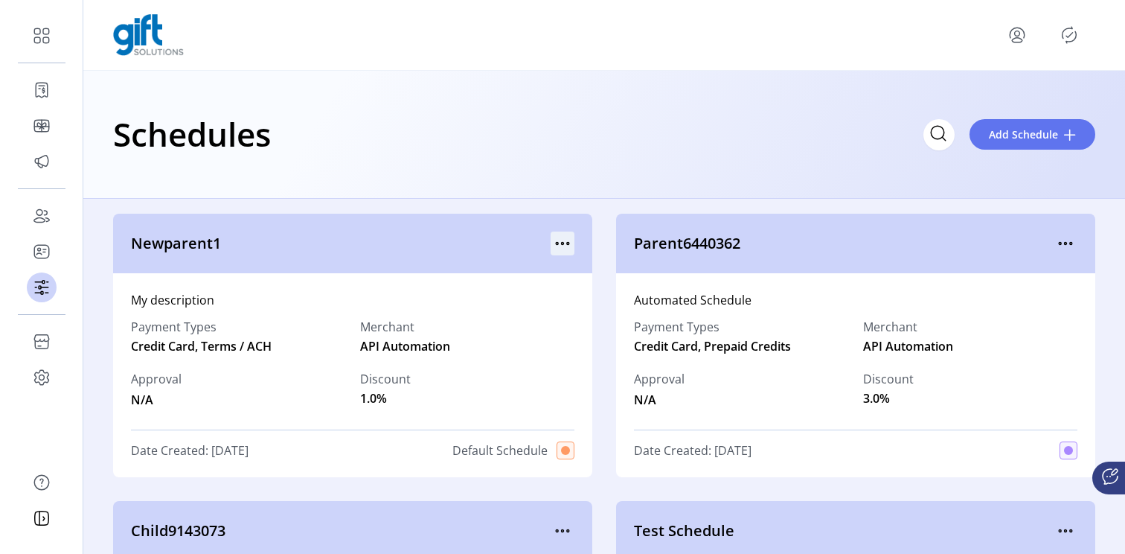
click at [561, 240] on icon "menu" at bounding box center [563, 243] width 24 height 24
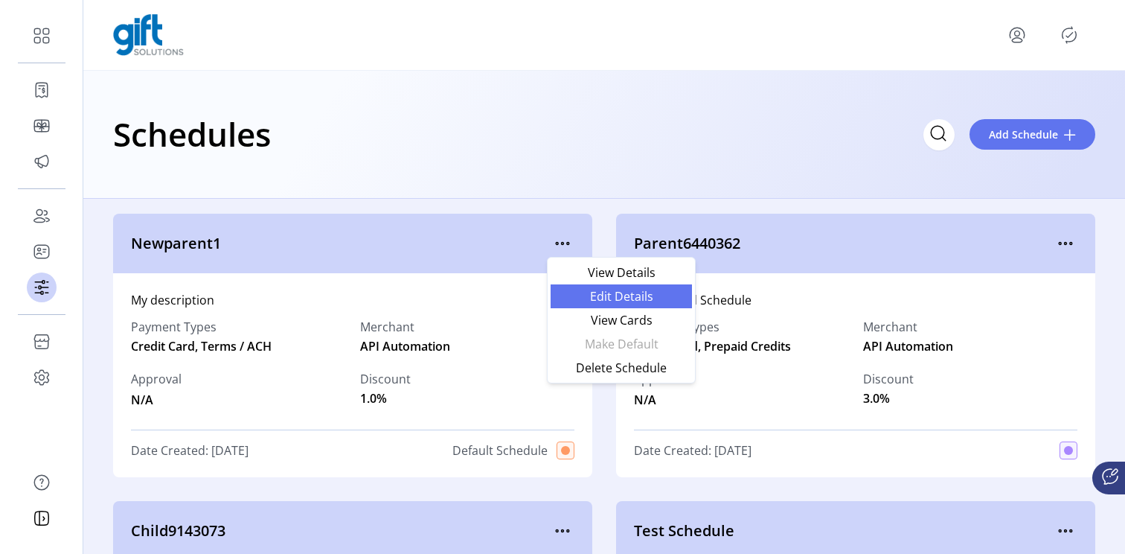
click at [613, 299] on span "Edit Details" at bounding box center [620, 296] width 123 height 12
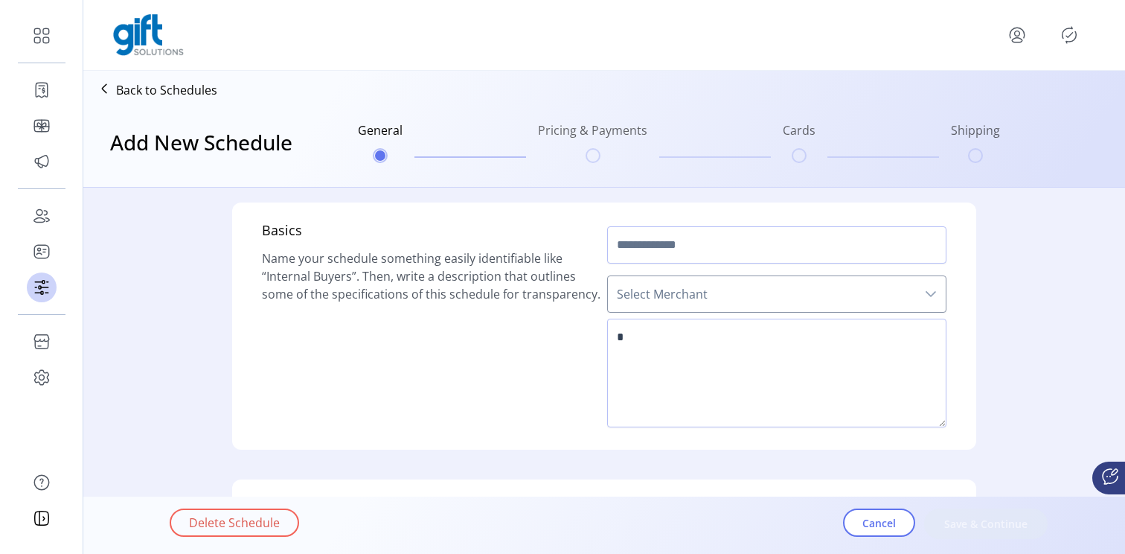
type input "**********"
type textarea "**********"
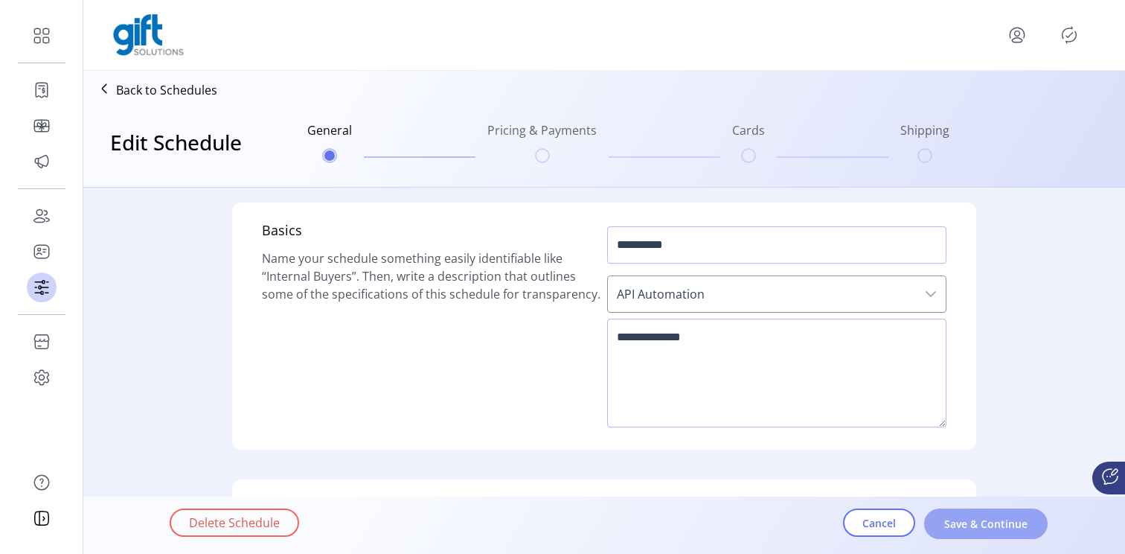
click at [945, 532] on button "Save & Continue" at bounding box center [985, 523] width 123 height 31
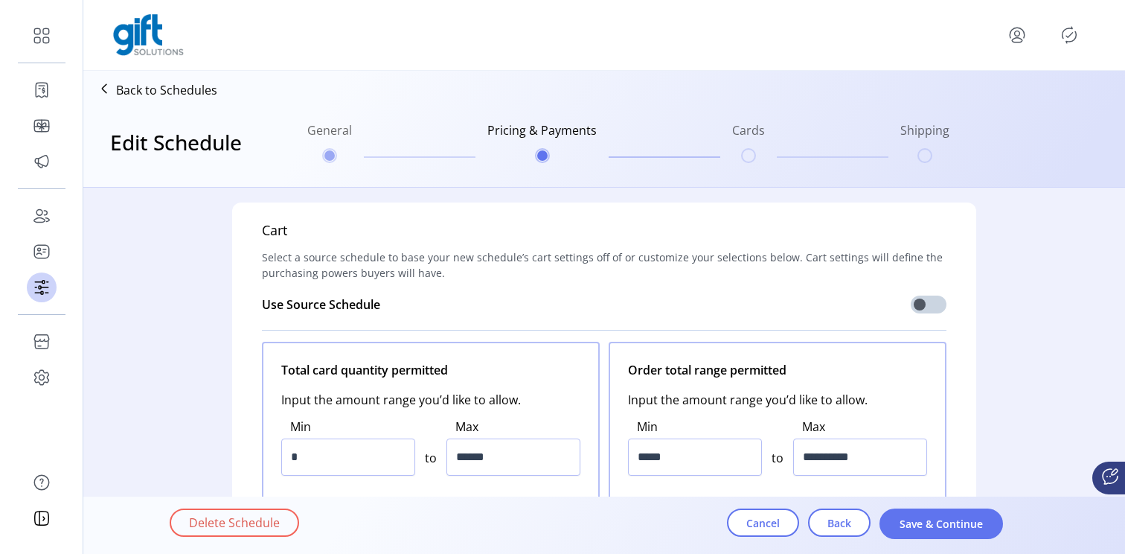
click at [945, 532] on button "Save & Continue" at bounding box center [940, 523] width 123 height 31
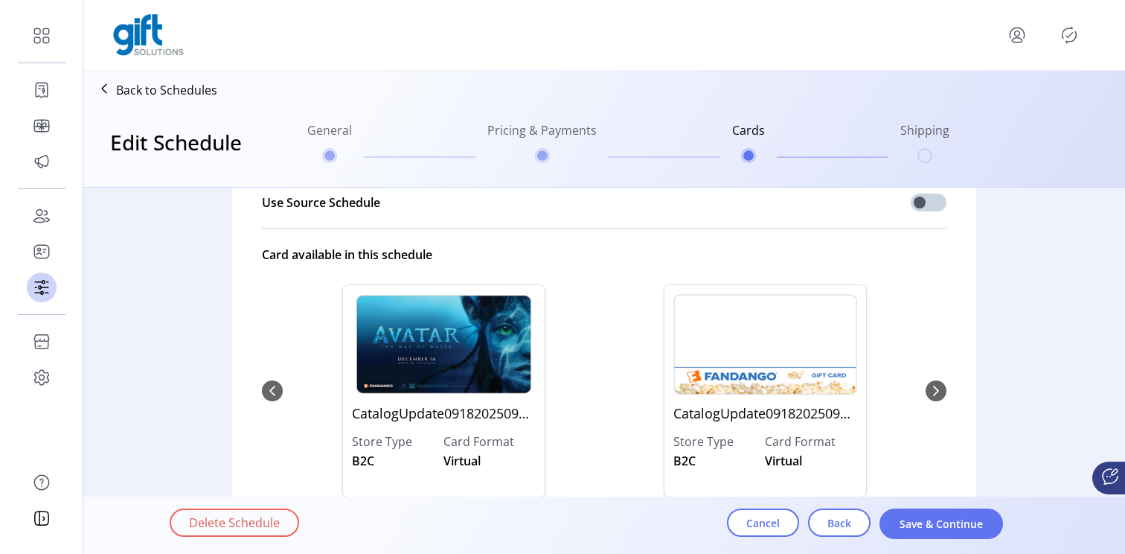
scroll to position [301, 0]
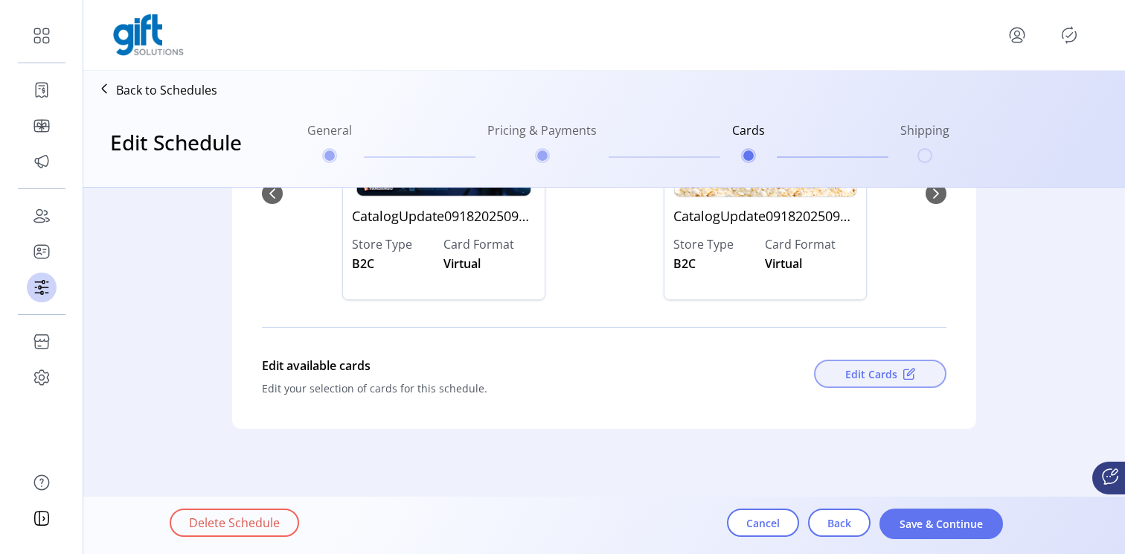
click at [867, 376] on span "Edit Cards" at bounding box center [871, 374] width 52 height 16
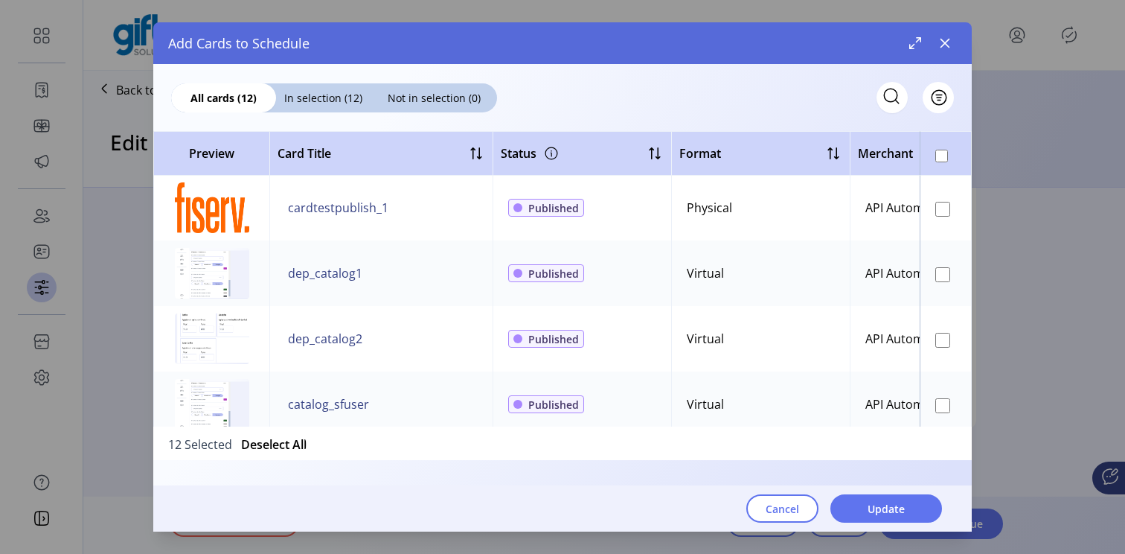
scroll to position [548, 0]
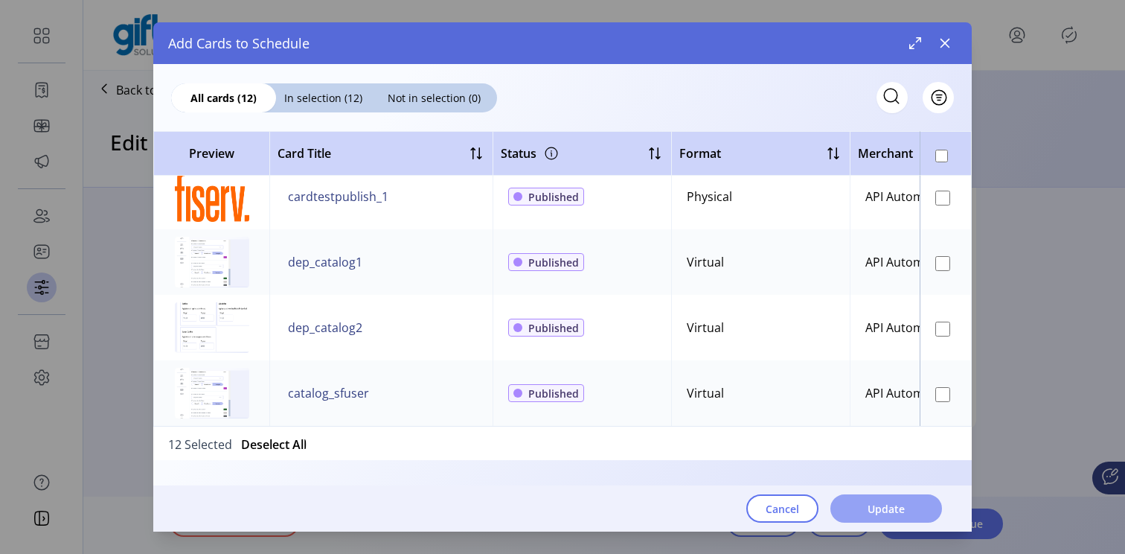
click at [891, 512] on span "Update" at bounding box center [885, 509] width 37 height 16
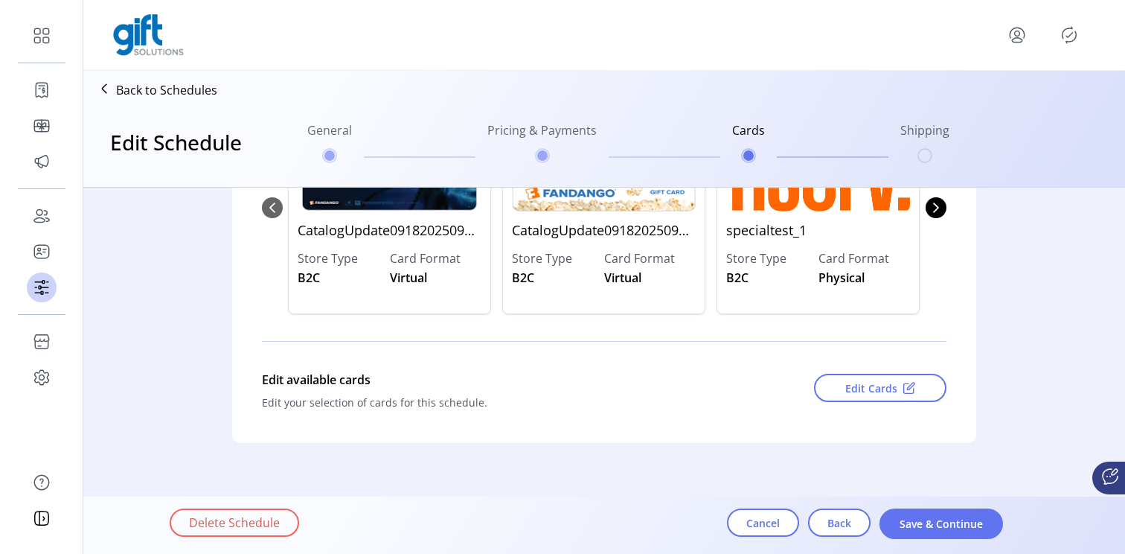
scroll to position [301, 0]
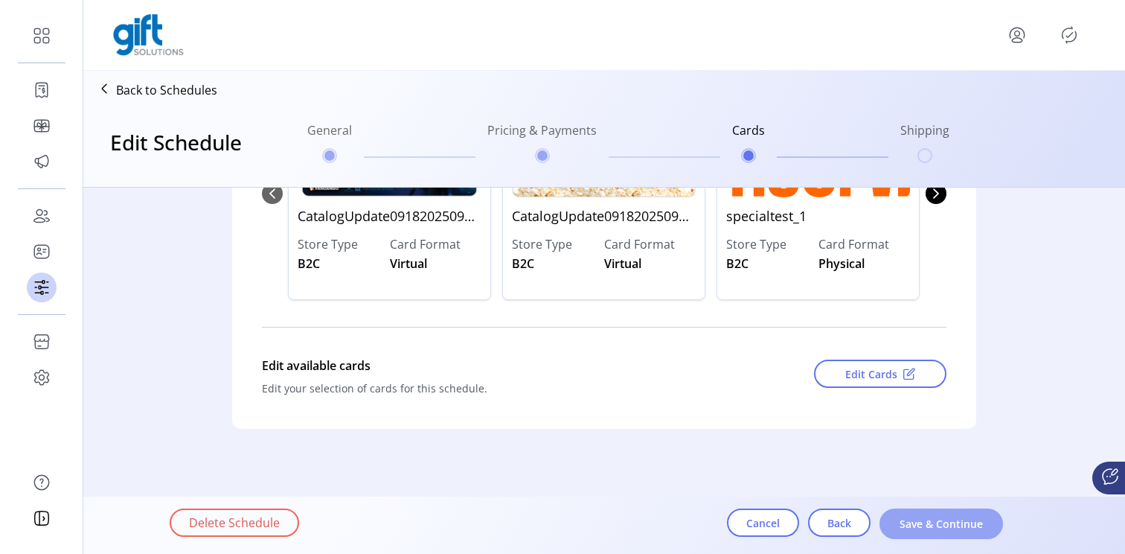
click at [920, 525] on span "Save & Continue" at bounding box center [941, 524] width 85 height 16
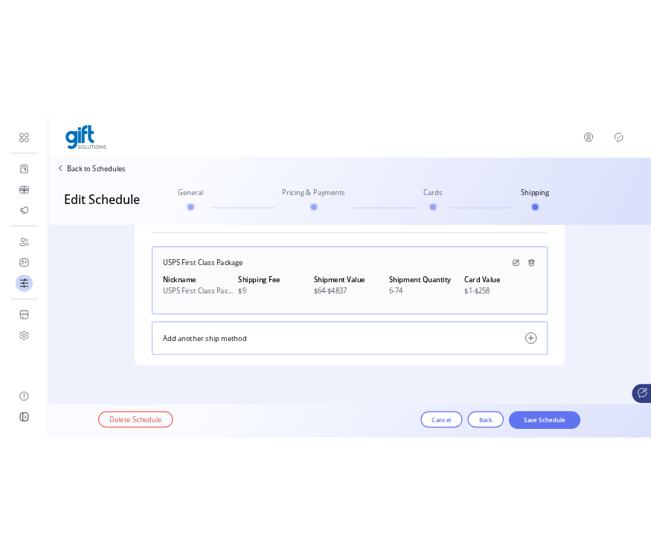
scroll to position [161, 0]
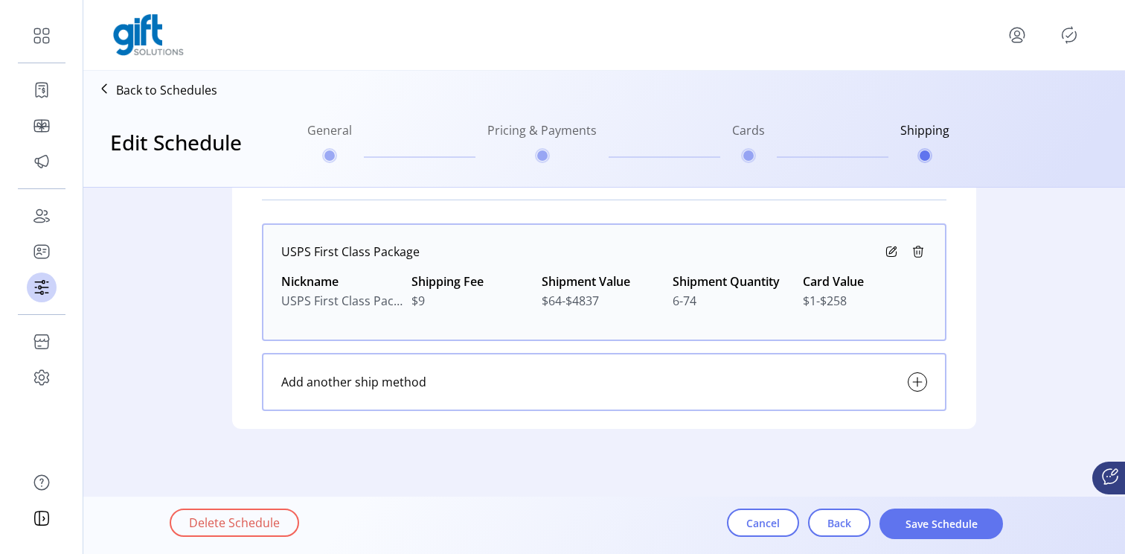
click at [920, 525] on span "Save Schedule" at bounding box center [941, 524] width 85 height 16
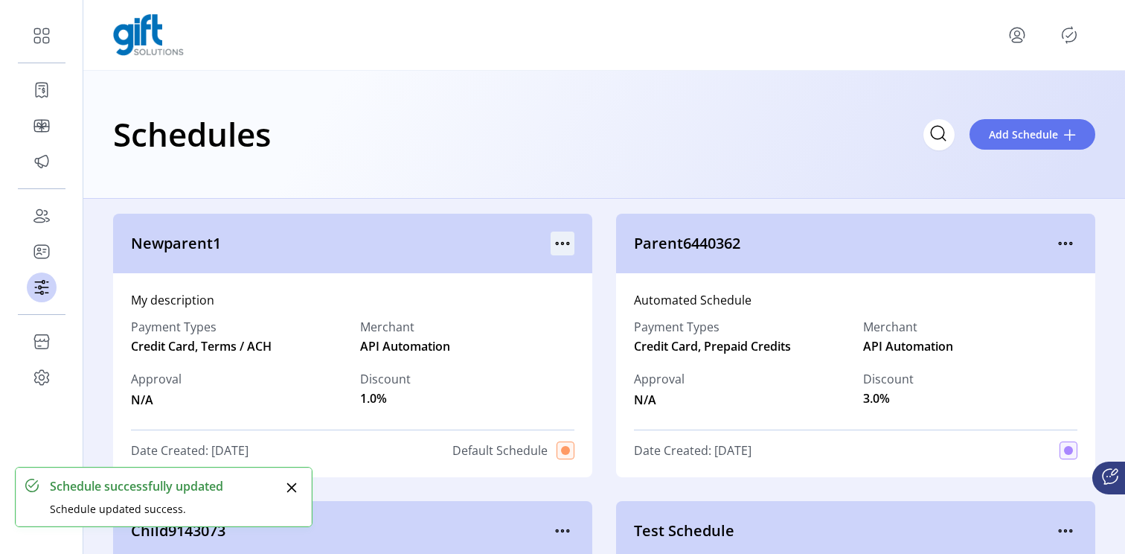
click at [560, 246] on icon "menu" at bounding box center [563, 243] width 24 height 24
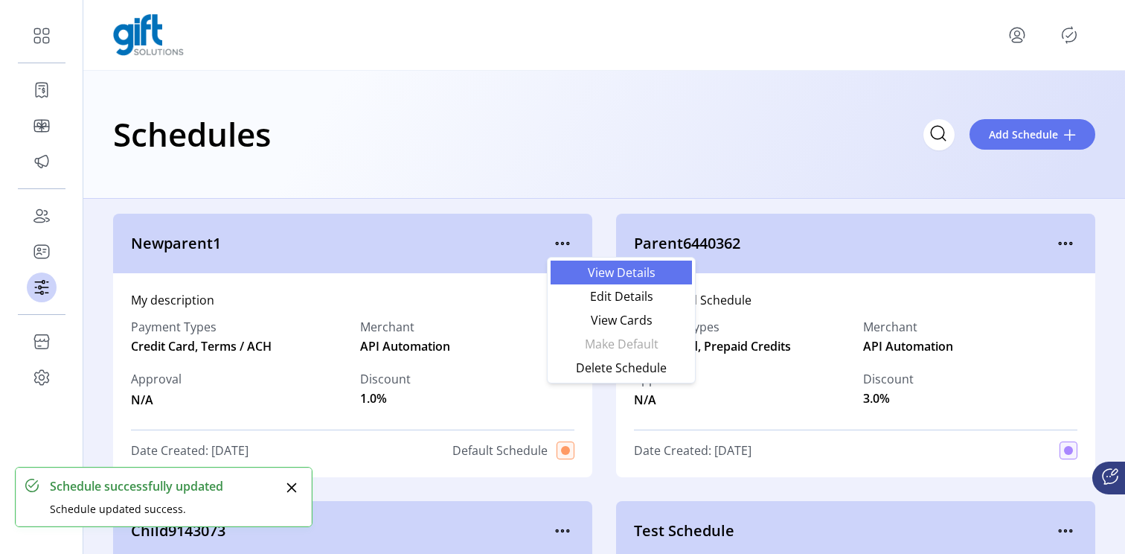
click at [589, 274] on span "View Details" at bounding box center [620, 272] width 123 height 12
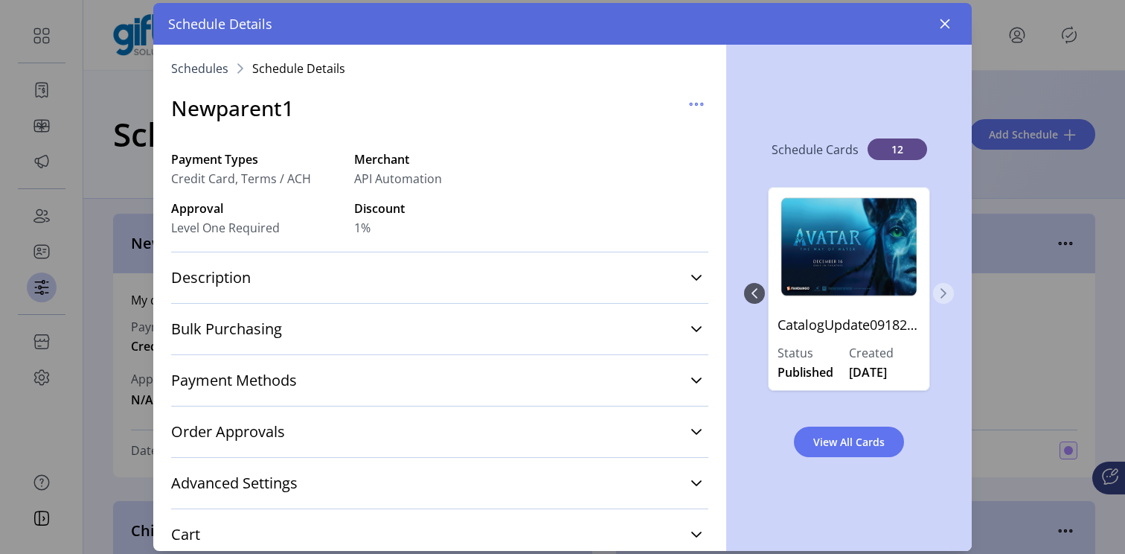
click at [946, 292] on icon "Next Page" at bounding box center [943, 293] width 12 height 12
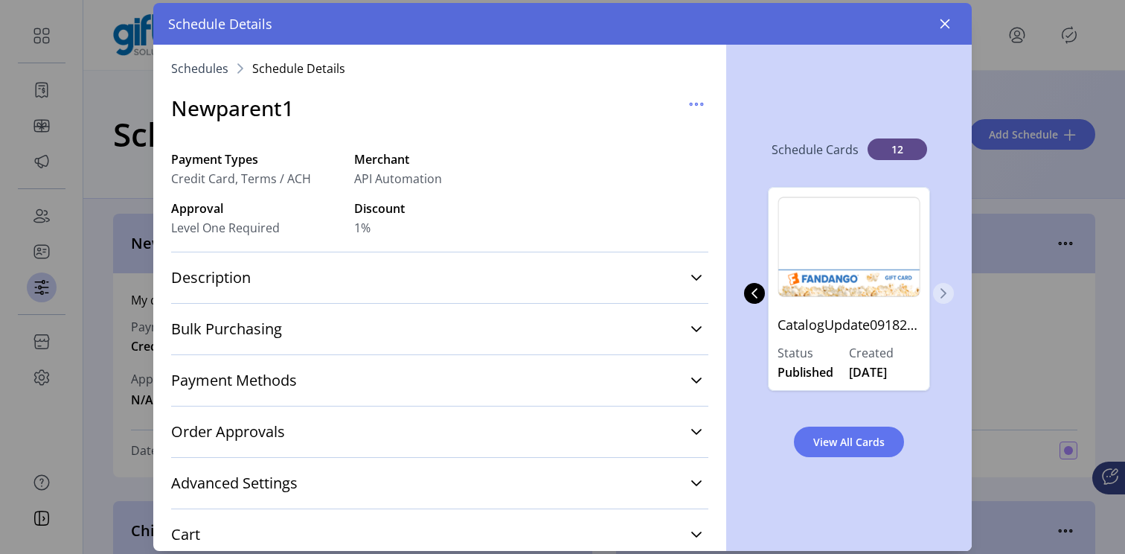
click at [946, 292] on icon "Next Page" at bounding box center [943, 293] width 12 height 12
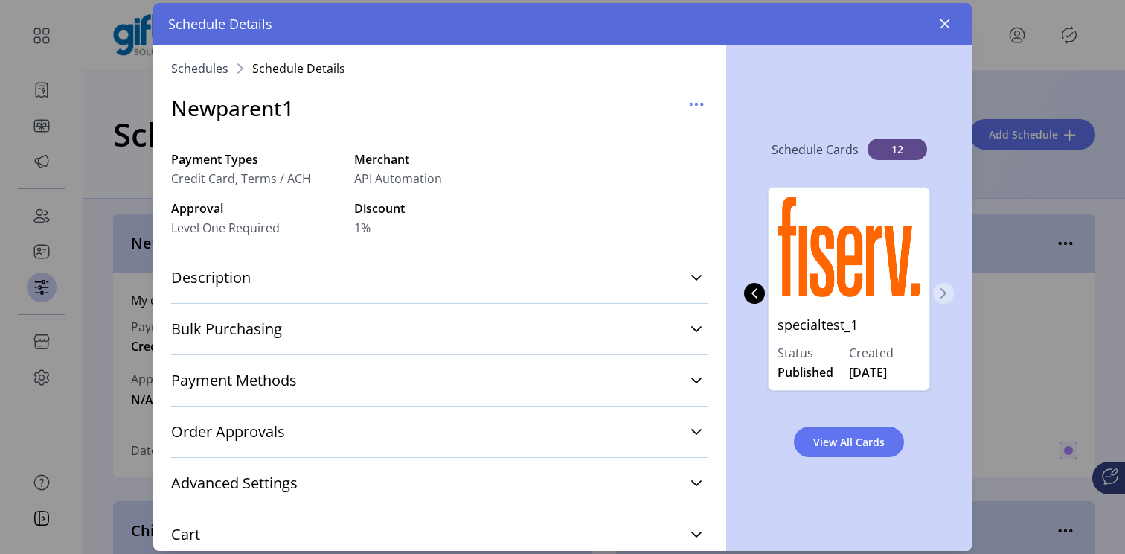
click at [946, 292] on icon "Next Page" at bounding box center [943, 293] width 12 height 12
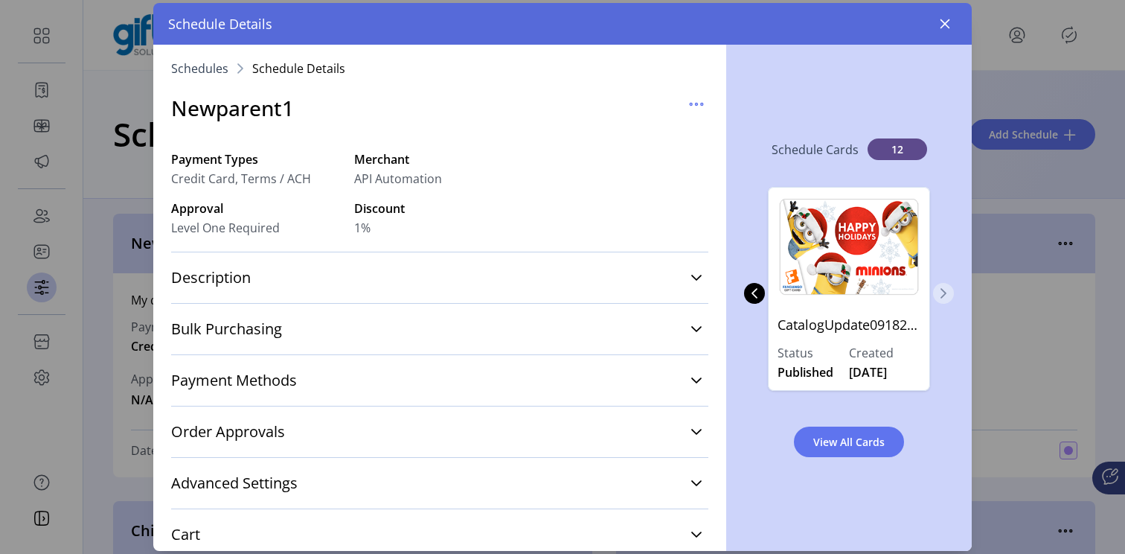
click at [946, 292] on icon "Next Page" at bounding box center [943, 293] width 12 height 12
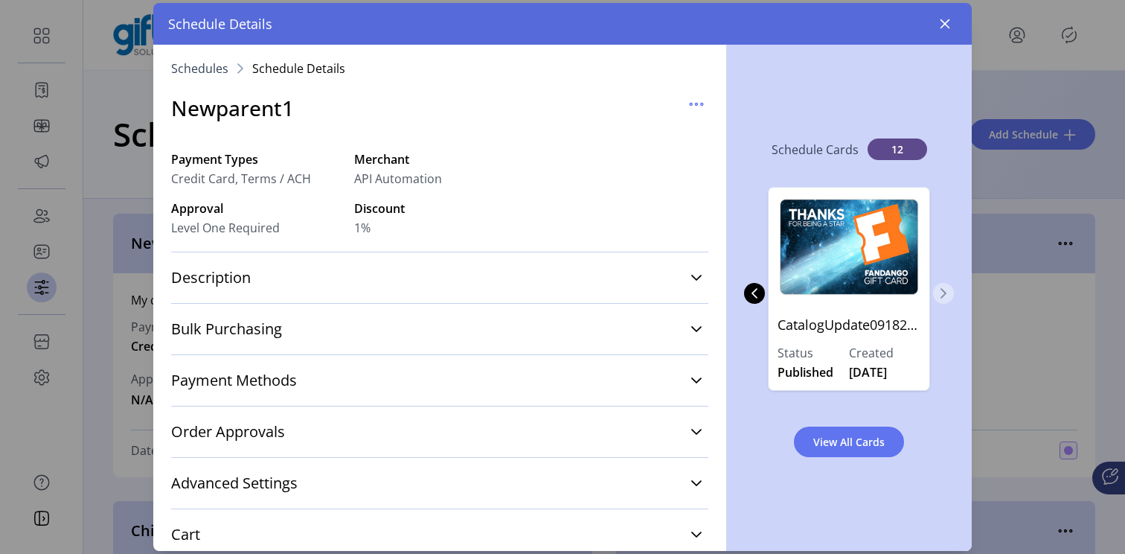
click at [946, 292] on icon "Next Page" at bounding box center [943, 293] width 12 height 12
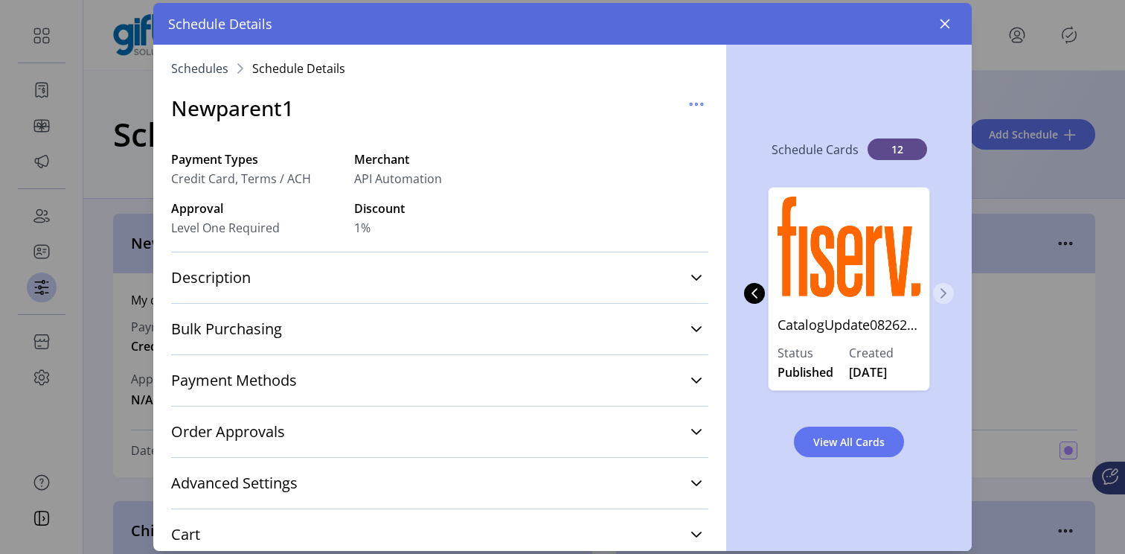
click at [946, 292] on icon "Next Page" at bounding box center [943, 293] width 12 height 12
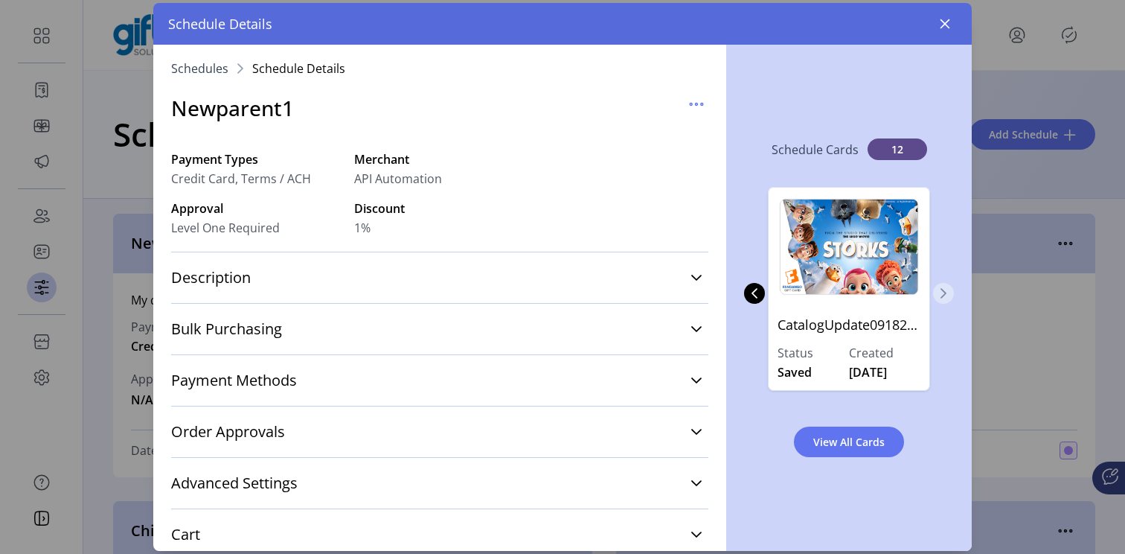
click at [946, 292] on icon "Next Page" at bounding box center [943, 293] width 12 height 12
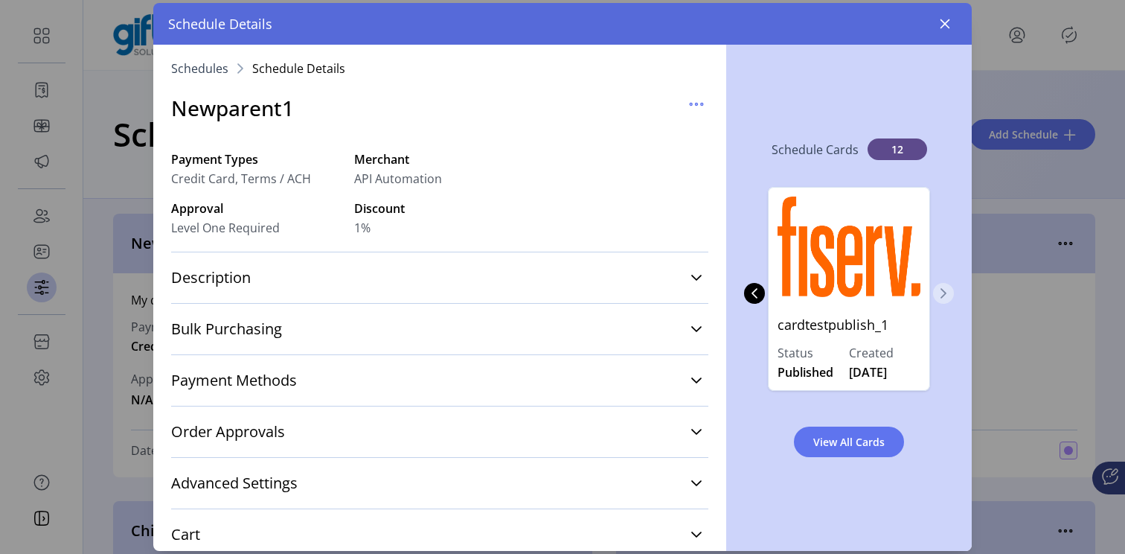
click at [946, 292] on icon "Next Page" at bounding box center [943, 293] width 12 height 12
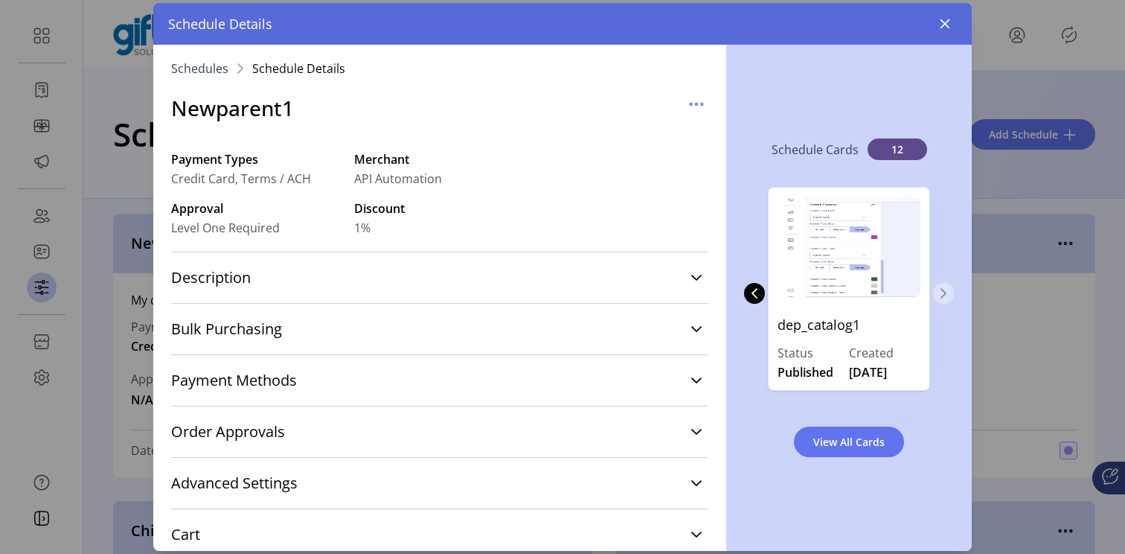
click at [946, 292] on icon "Next Page" at bounding box center [943, 293] width 12 height 12
click at [946, 292] on div "CatalogUpdate09182025090749436 Status Published Created [DATE] CatalogUpdate091…" at bounding box center [849, 293] width 210 height 243
click at [944, 27] on icon "button" at bounding box center [945, 24] width 12 height 12
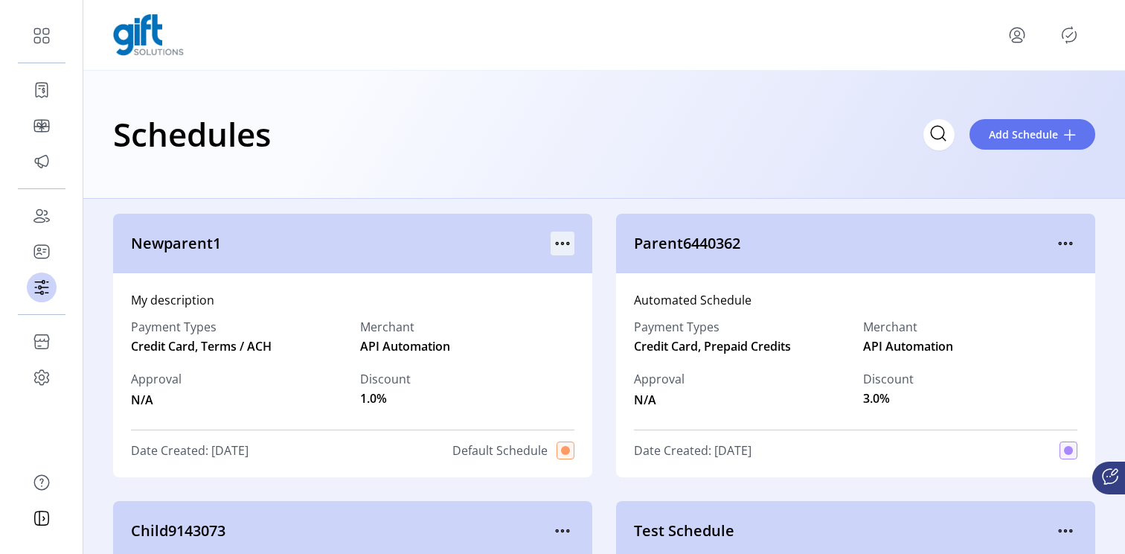
click at [559, 249] on icon "menu" at bounding box center [563, 243] width 24 height 24
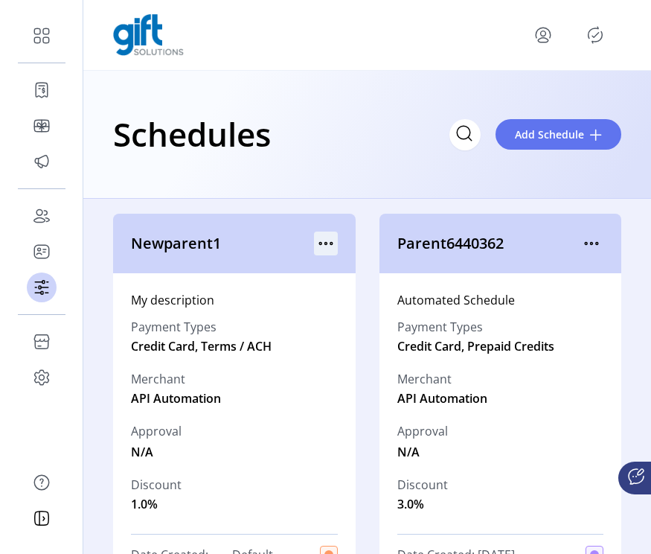
click at [322, 240] on icon "menu" at bounding box center [326, 243] width 24 height 24
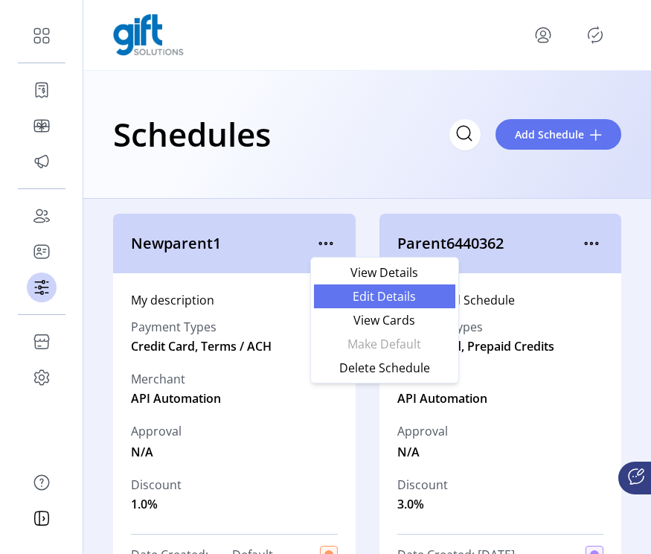
click at [348, 292] on span "Edit Details" at bounding box center [384, 296] width 123 height 12
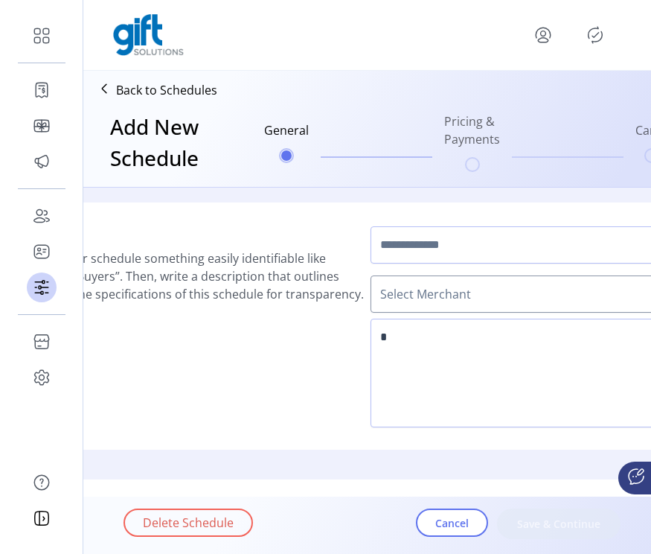
type input "**********"
type textarea "**********"
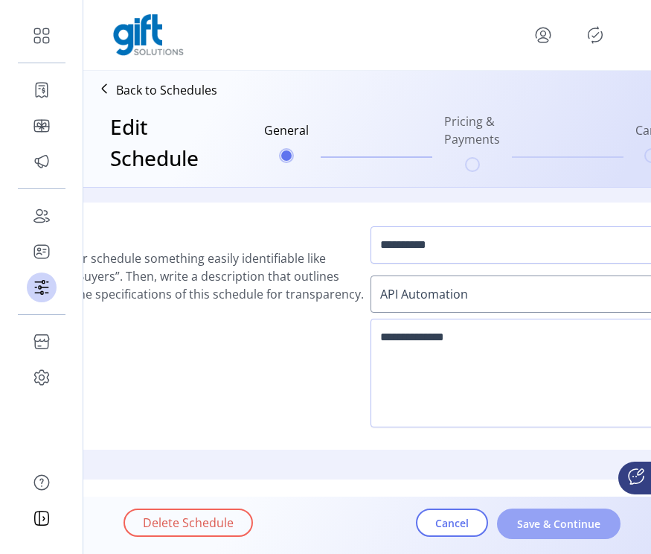
click at [567, 516] on span "Save & Continue" at bounding box center [558, 524] width 85 height 16
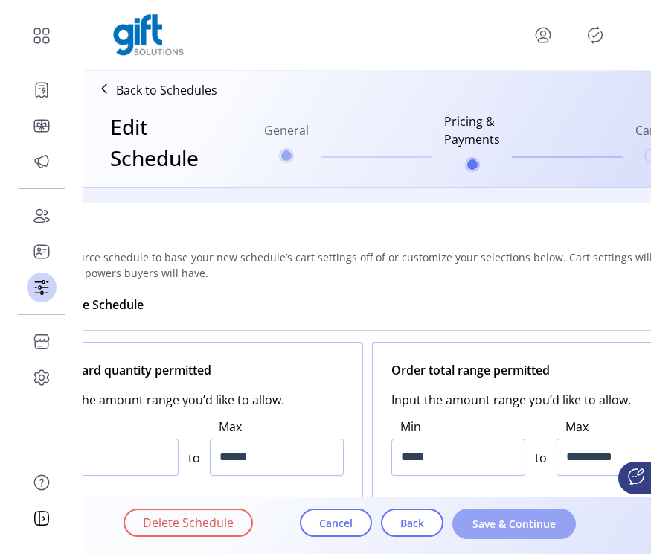
click at [544, 524] on span "Save & Continue" at bounding box center [514, 524] width 85 height 16
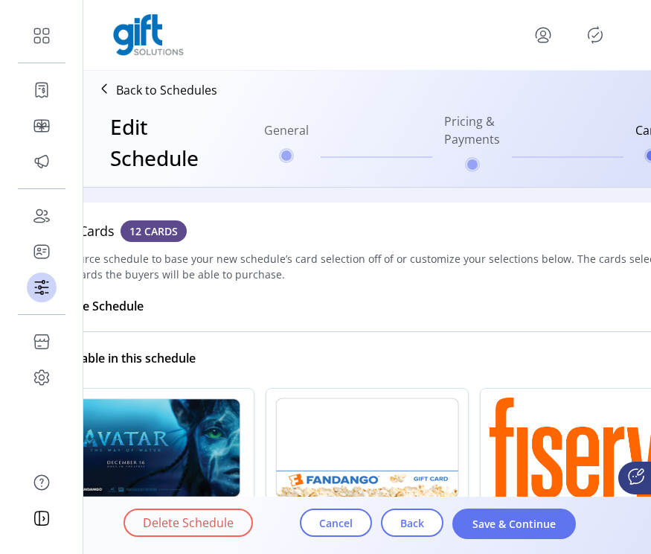
scroll to position [312, 0]
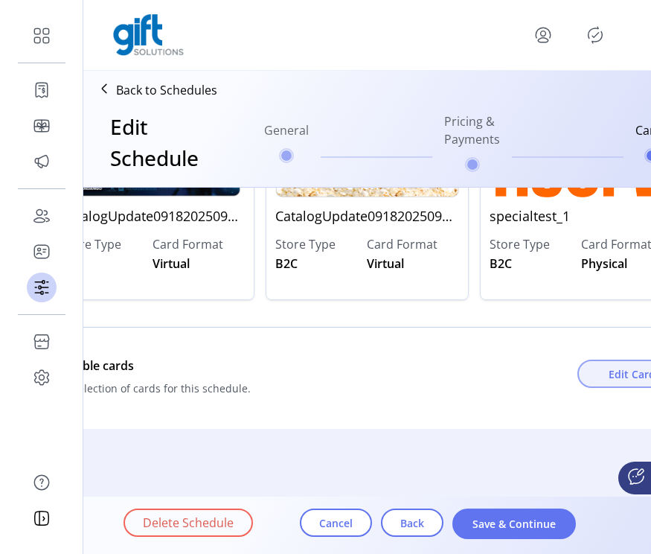
click at [610, 366] on span "Edit Cards" at bounding box center [635, 374] width 52 height 16
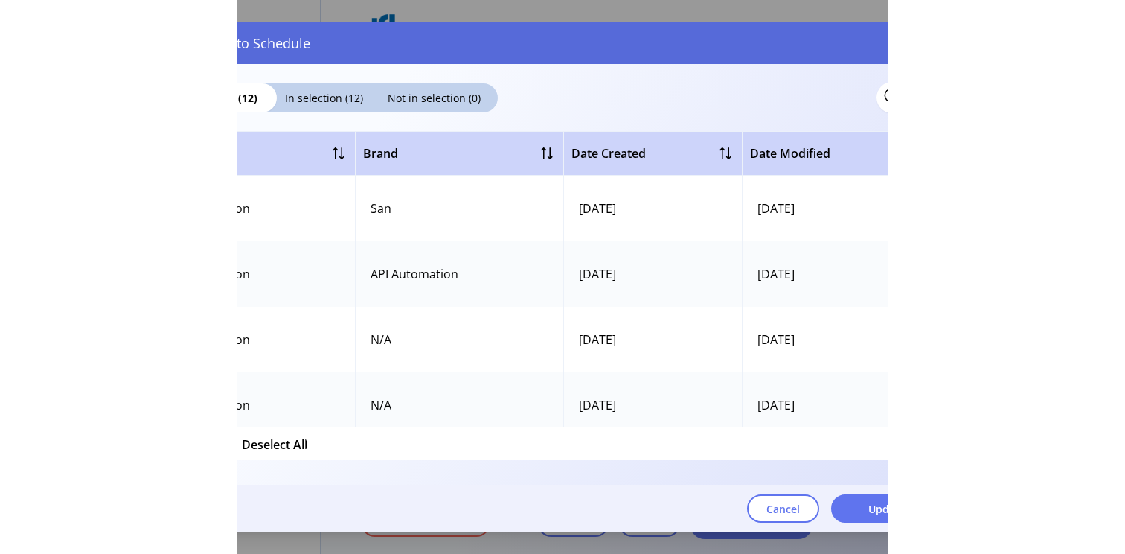
scroll to position [301, 0]
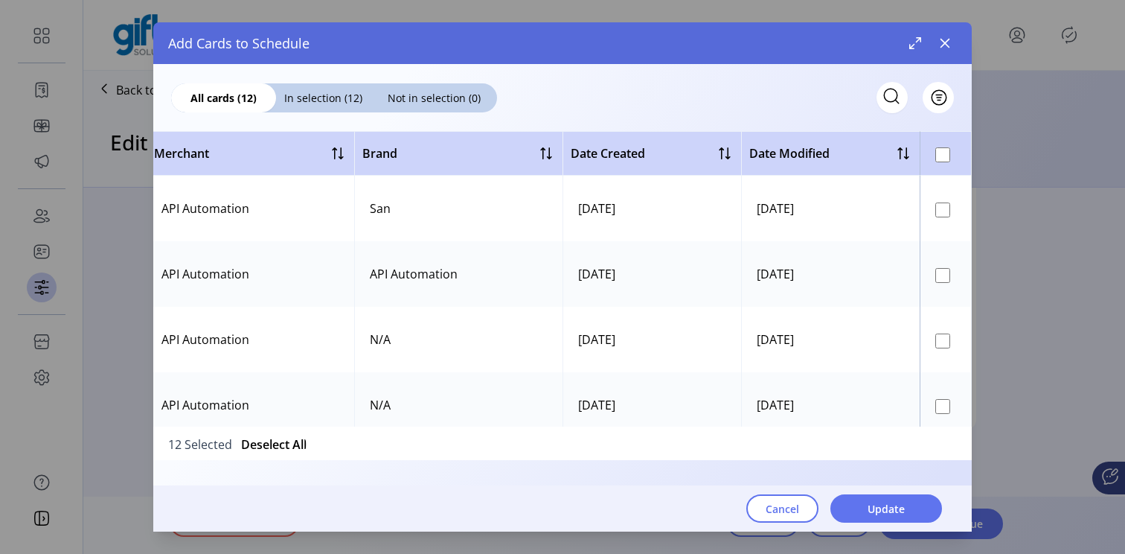
click at [945, 158] on div at bounding box center [946, 153] width 36 height 18
click at [875, 507] on span "Update" at bounding box center [885, 509] width 37 height 16
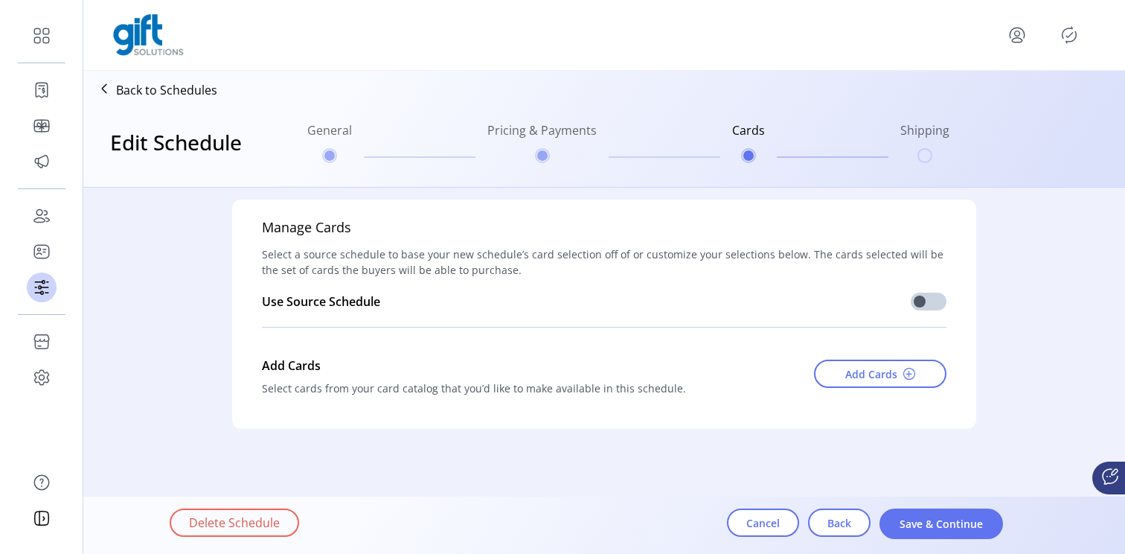
scroll to position [3, 0]
click at [910, 525] on span "Save & Continue" at bounding box center [941, 524] width 85 height 16
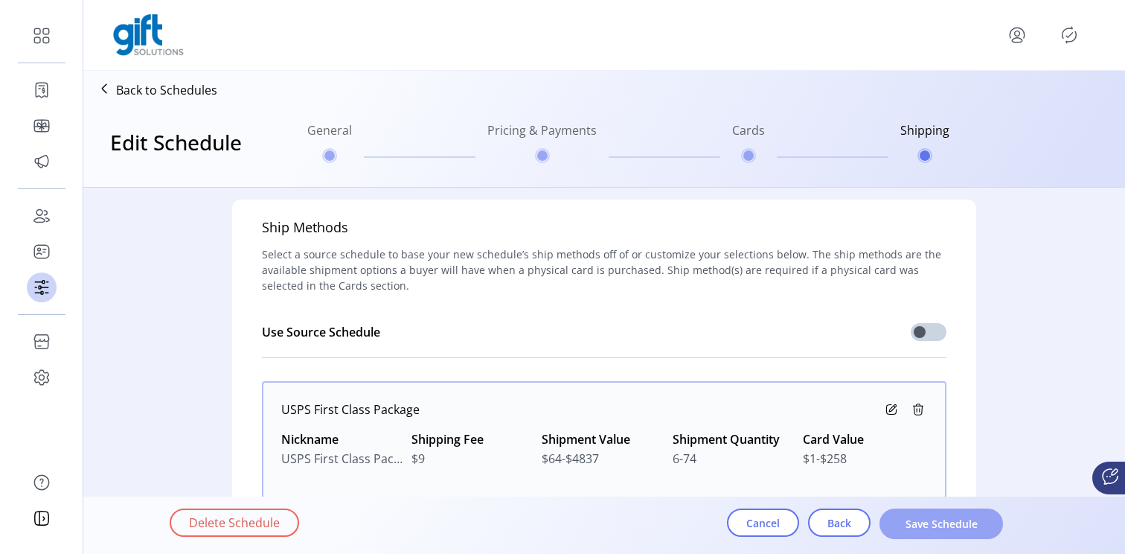
click at [910, 522] on span "Save Schedule" at bounding box center [941, 524] width 85 height 16
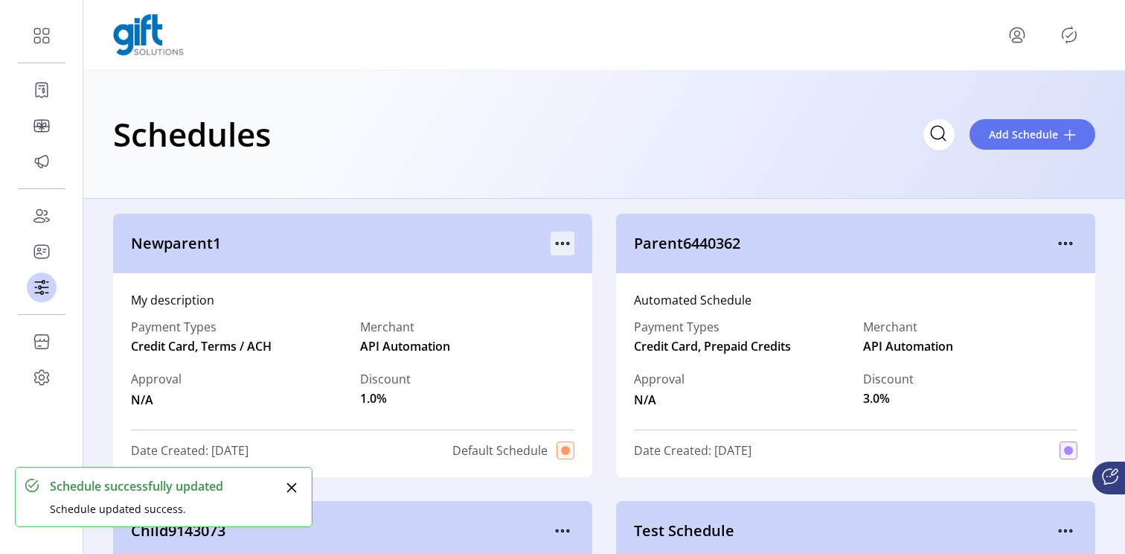
click at [562, 243] on icon "menu" at bounding box center [563, 244] width 2 height 2
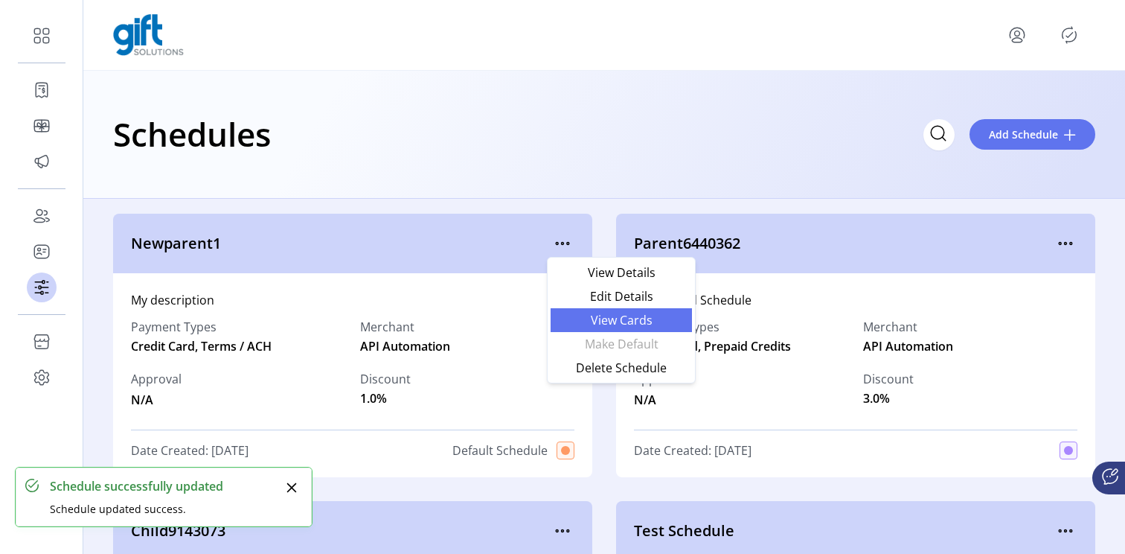
click at [593, 321] on span "View Cards" at bounding box center [620, 320] width 123 height 12
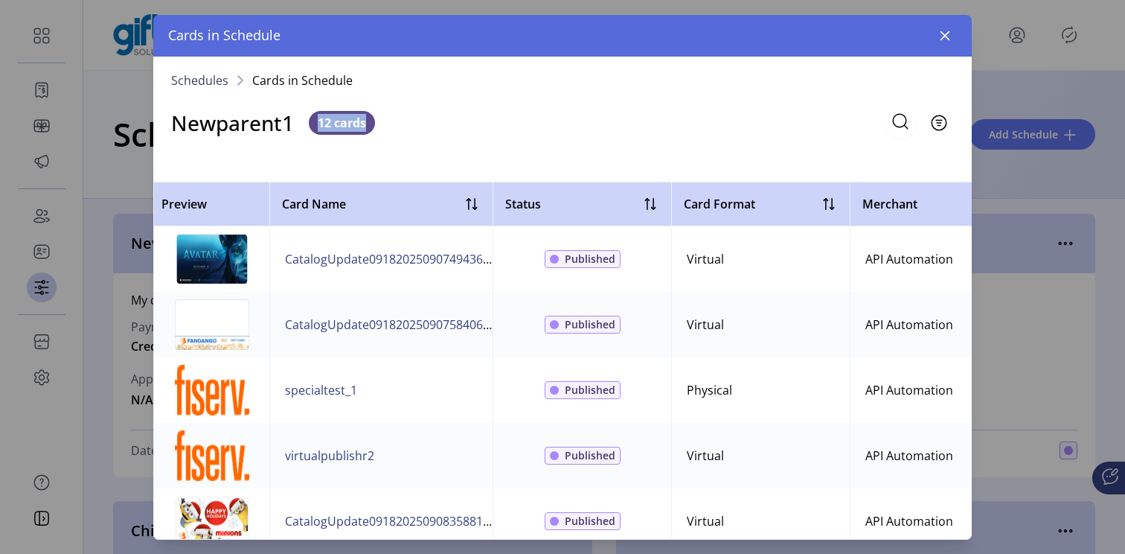
drag, startPoint x: 316, startPoint y: 125, endPoint x: 368, endPoint y: 125, distance: 51.3
click at [368, 125] on span "12 cards" at bounding box center [342, 123] width 66 height 24
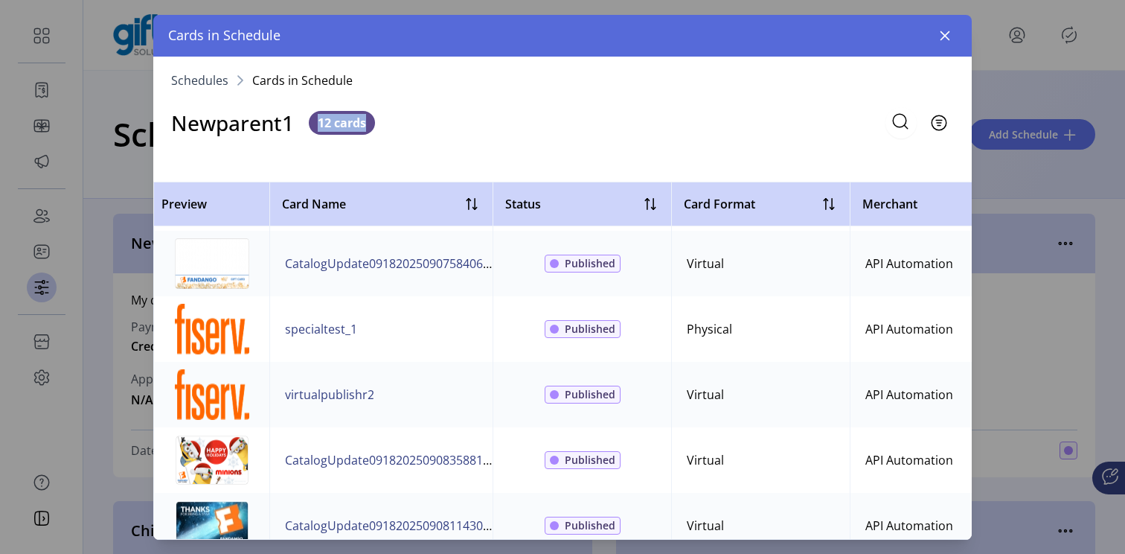
scroll to position [64, 0]
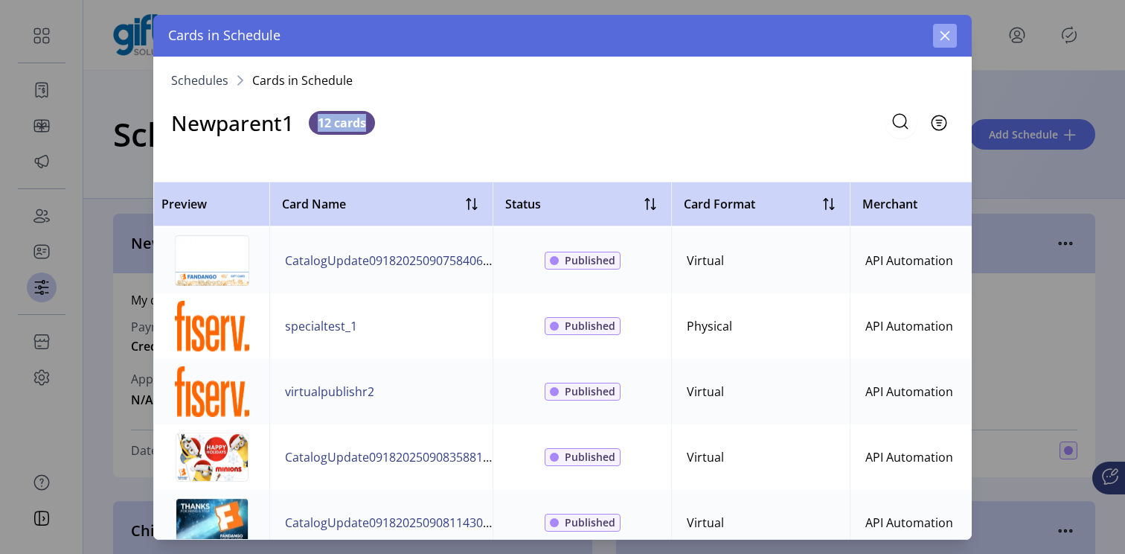
click at [952, 35] on button "button" at bounding box center [945, 36] width 24 height 24
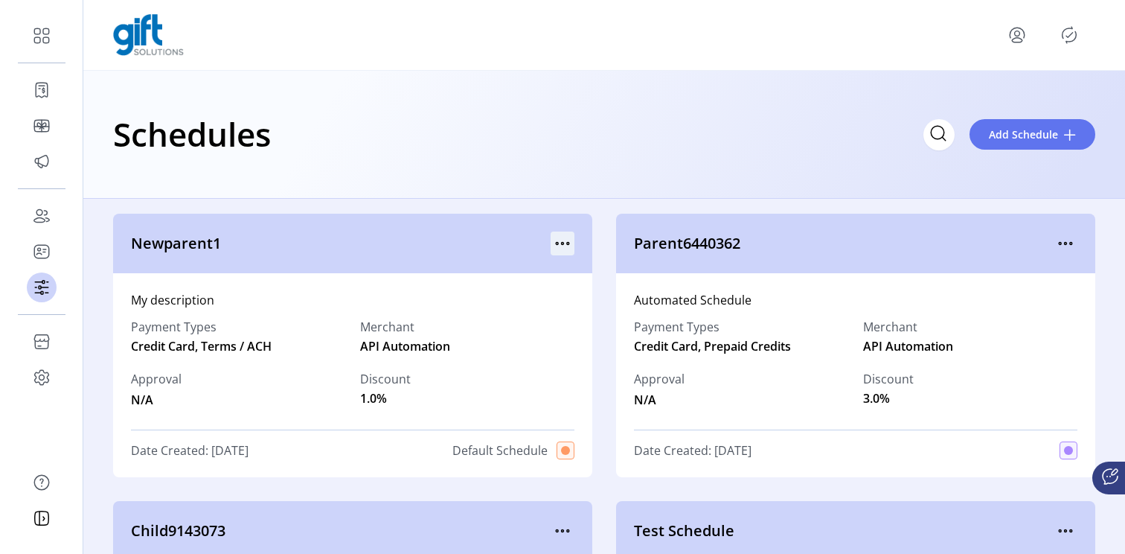
click at [555, 244] on icon "menu" at bounding box center [563, 243] width 24 height 24
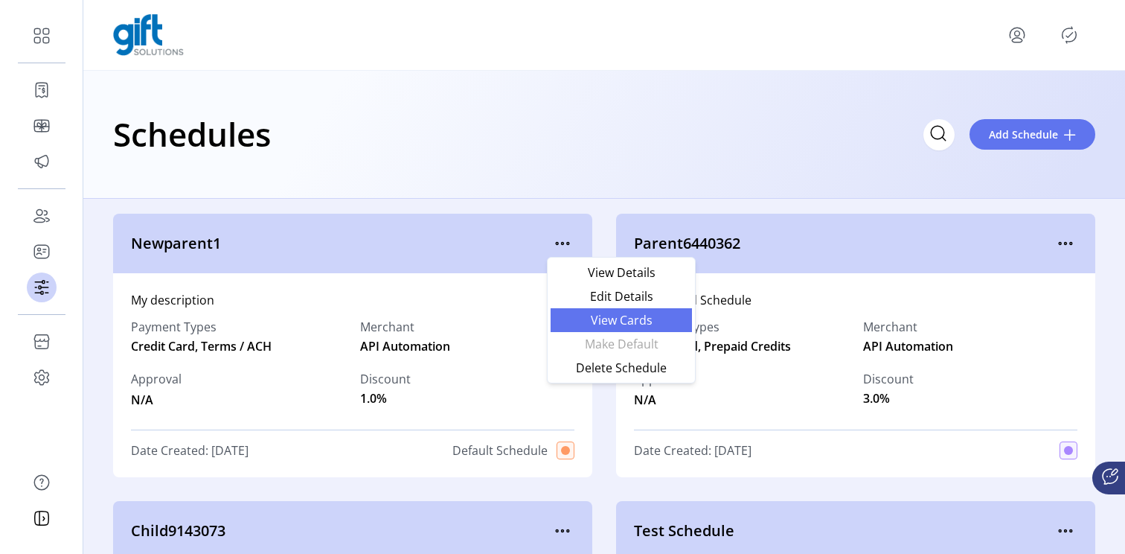
click at [600, 326] on span "View Cards" at bounding box center [620, 320] width 123 height 12
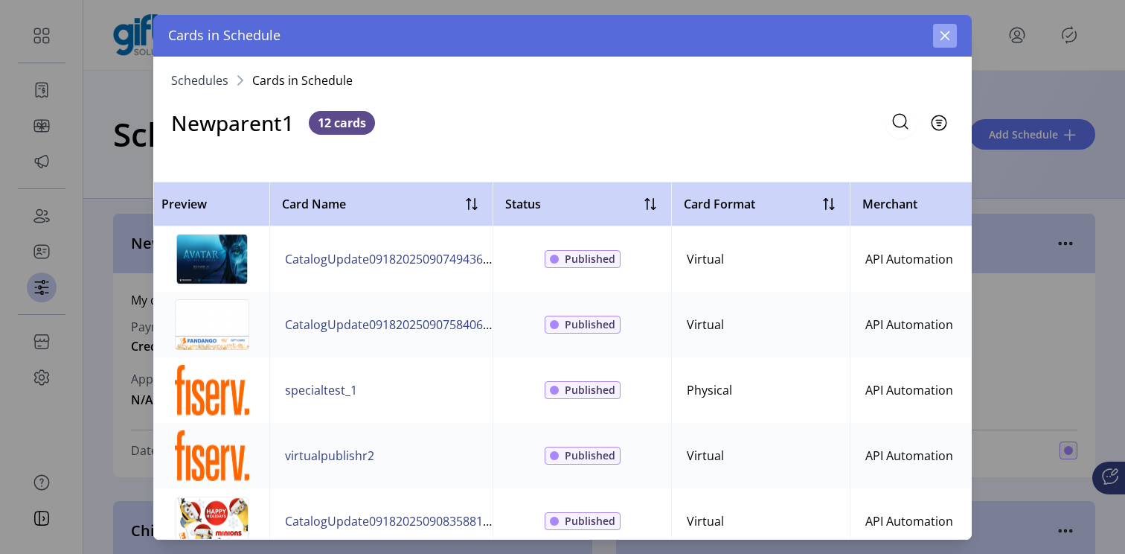
click at [939, 38] on icon "button" at bounding box center [945, 36] width 12 height 12
